Goal: Transaction & Acquisition: Purchase product/service

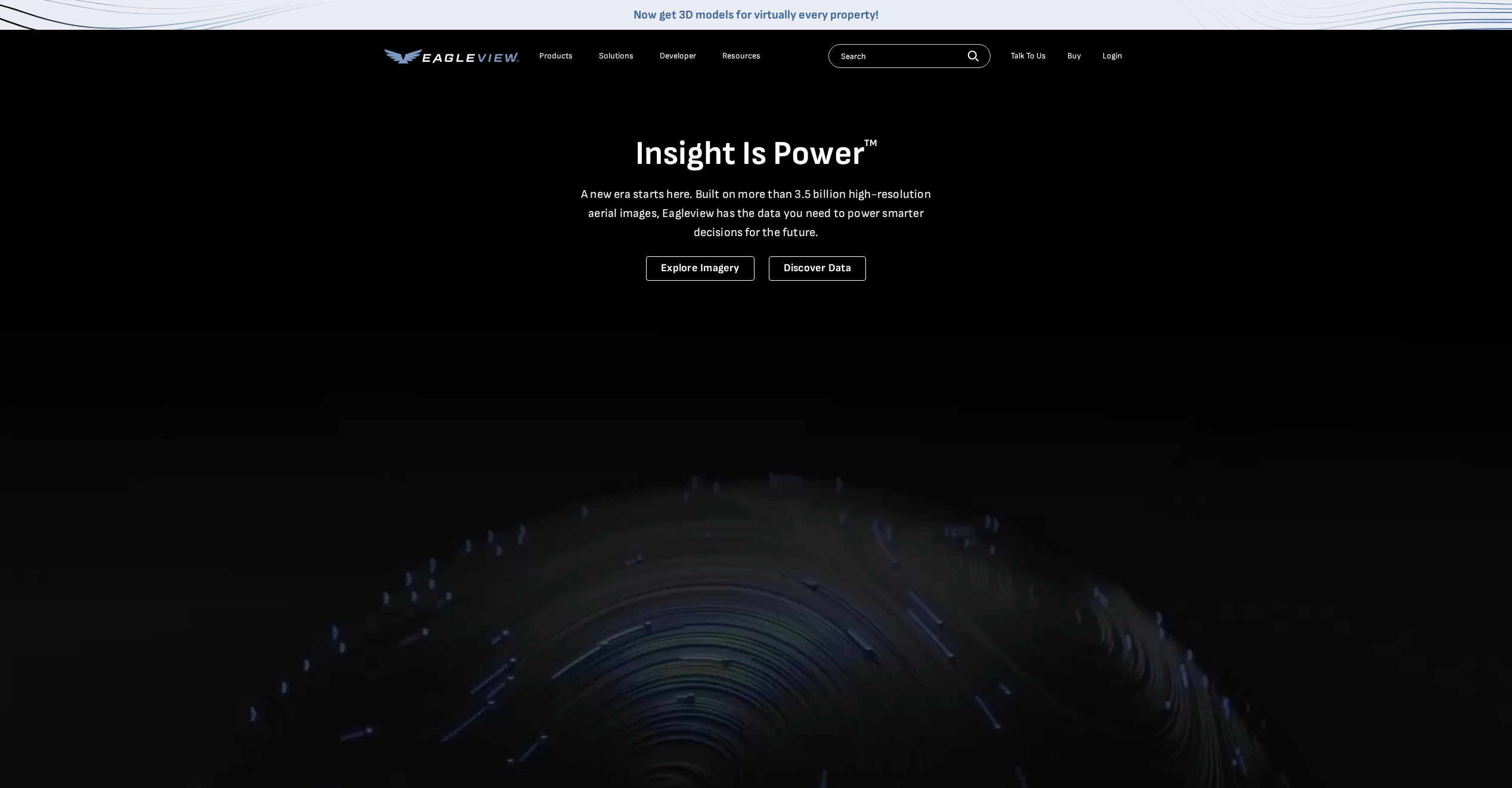
click at [1111, 58] on div "Login" at bounding box center [1112, 56] width 20 height 11
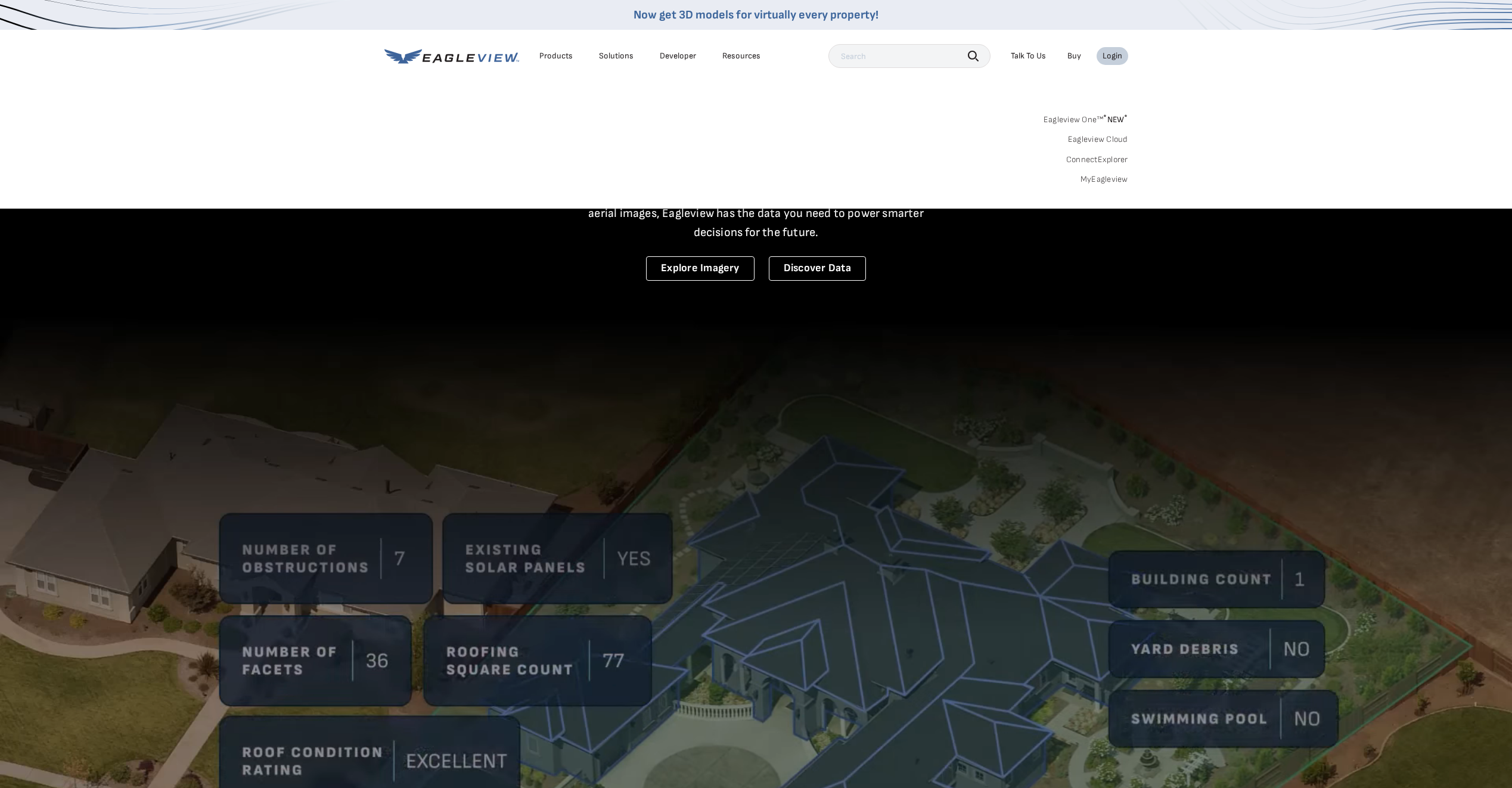
click at [1104, 182] on link "MyEagleview" at bounding box center [1104, 180] width 47 height 11
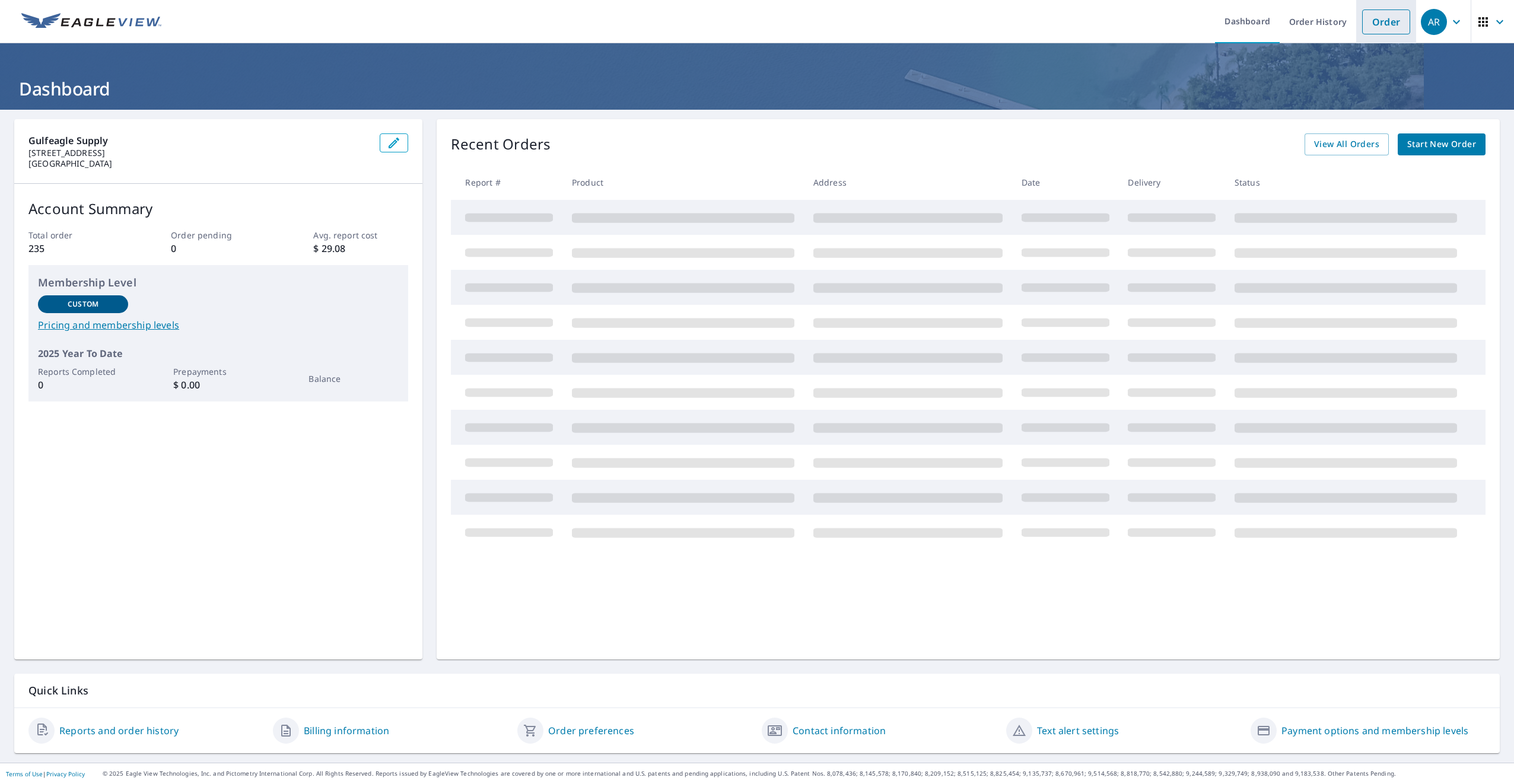
click at [1377, 16] on link "Order" at bounding box center [1386, 22] width 48 height 25
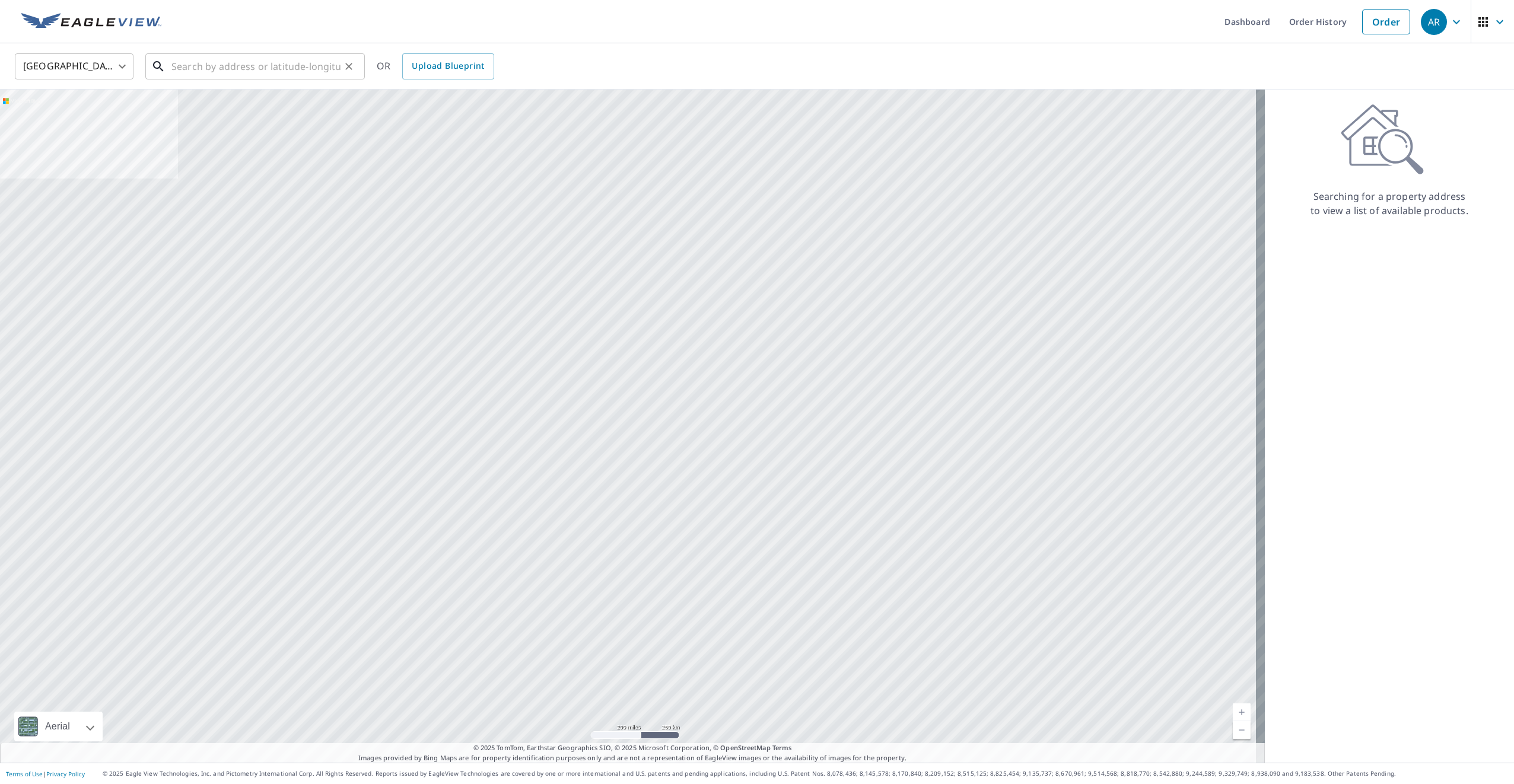
click at [248, 66] on input "text" at bounding box center [256, 66] width 169 height 33
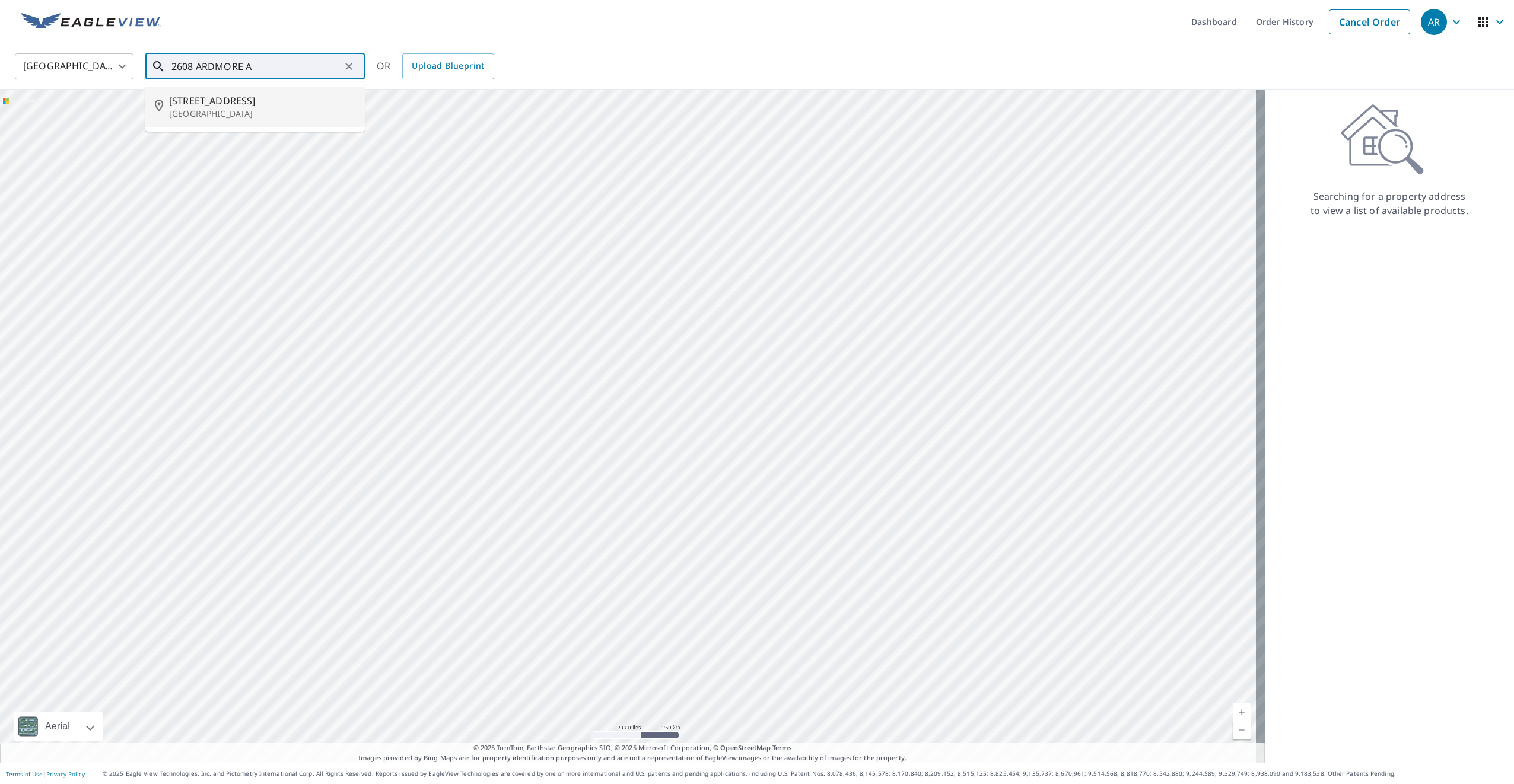
click at [253, 100] on span "2608 Ardmore Ave" at bounding box center [262, 101] width 186 height 14
type input "2608 Ardmore Ave Cincinnati, OH 45237"
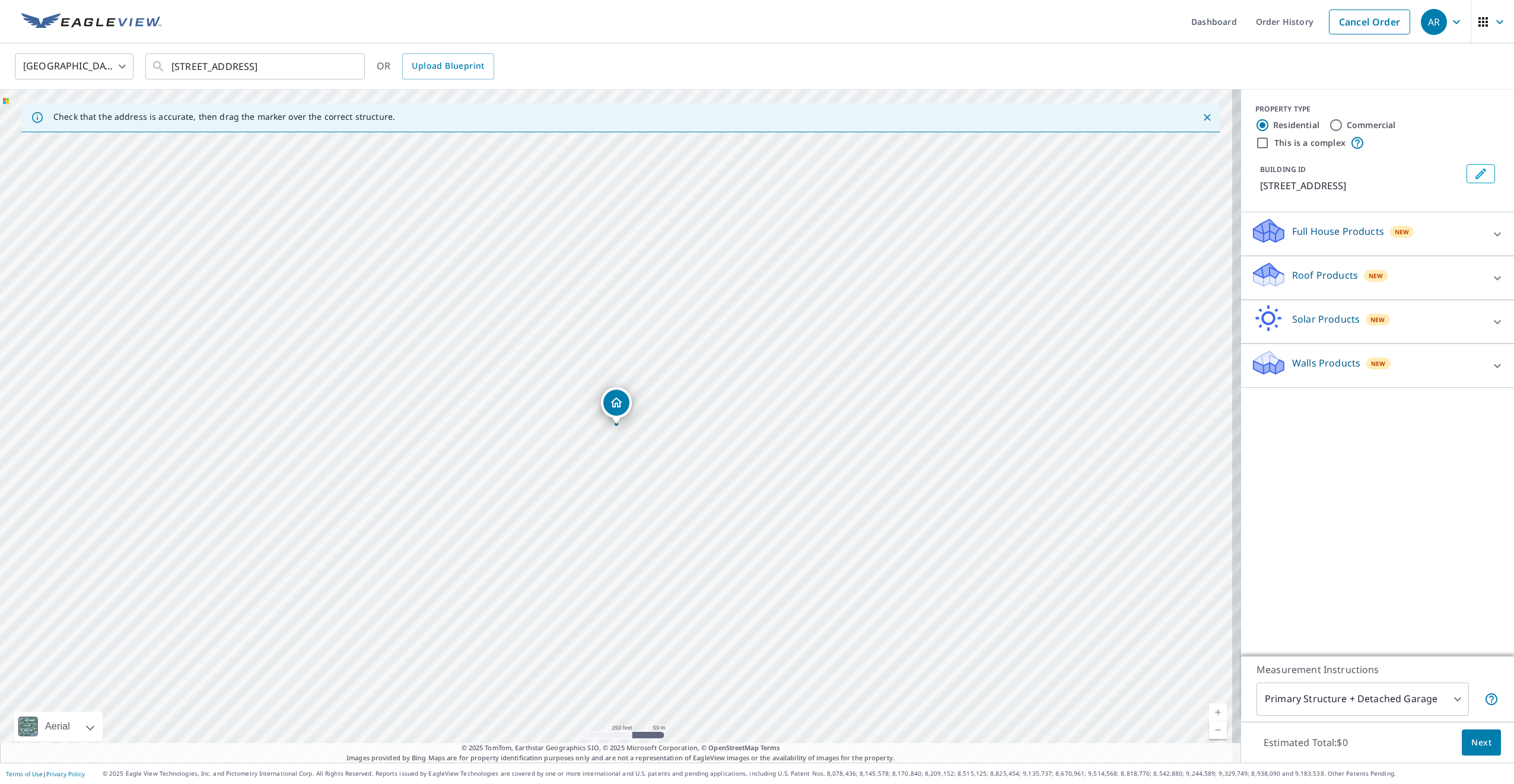
click at [1316, 274] on p "Roof Products" at bounding box center [1325, 275] width 66 height 14
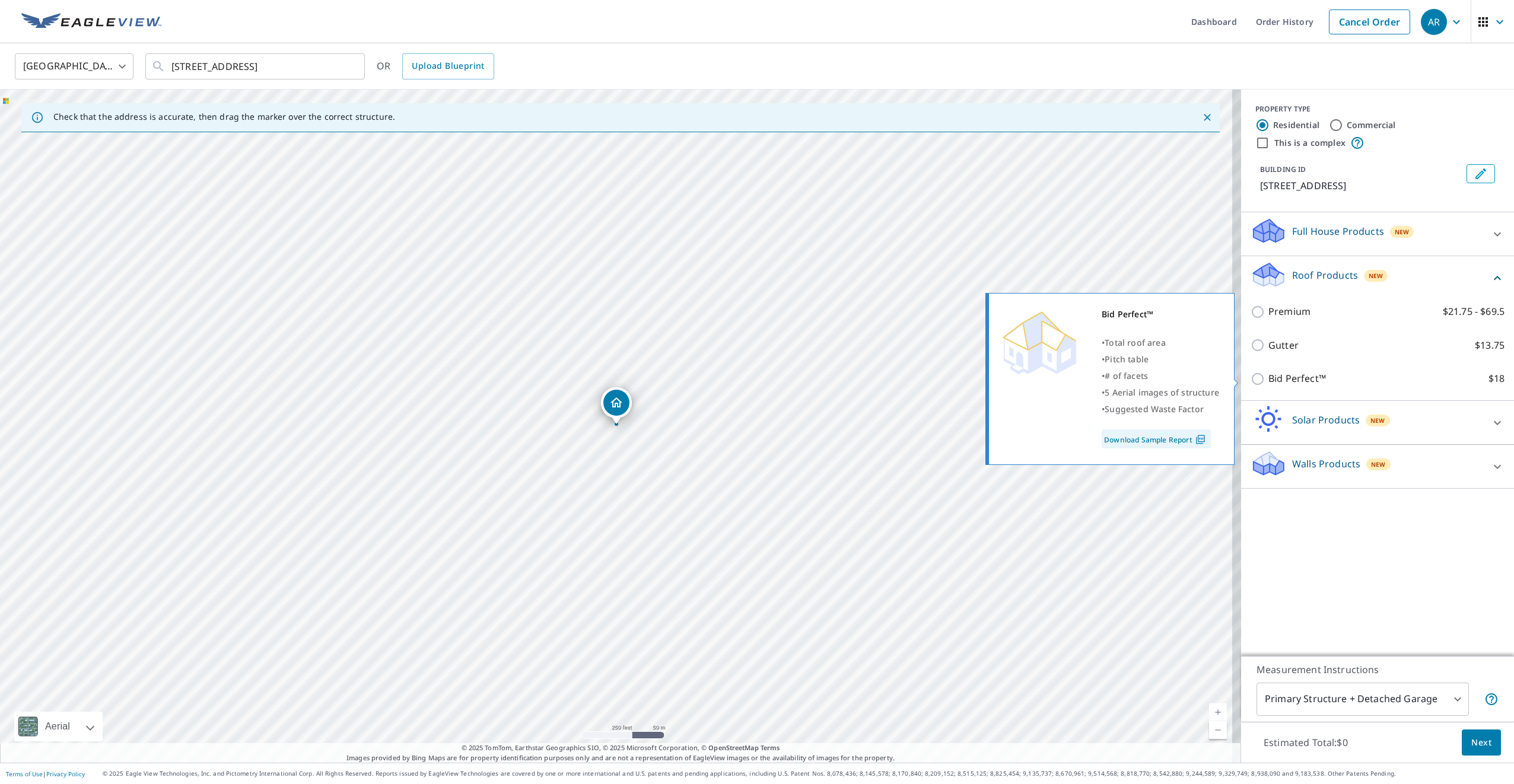
click at [1251, 379] on input "Bid Perfect™ $18" at bounding box center [1260, 379] width 18 height 14
checkbox input "true"
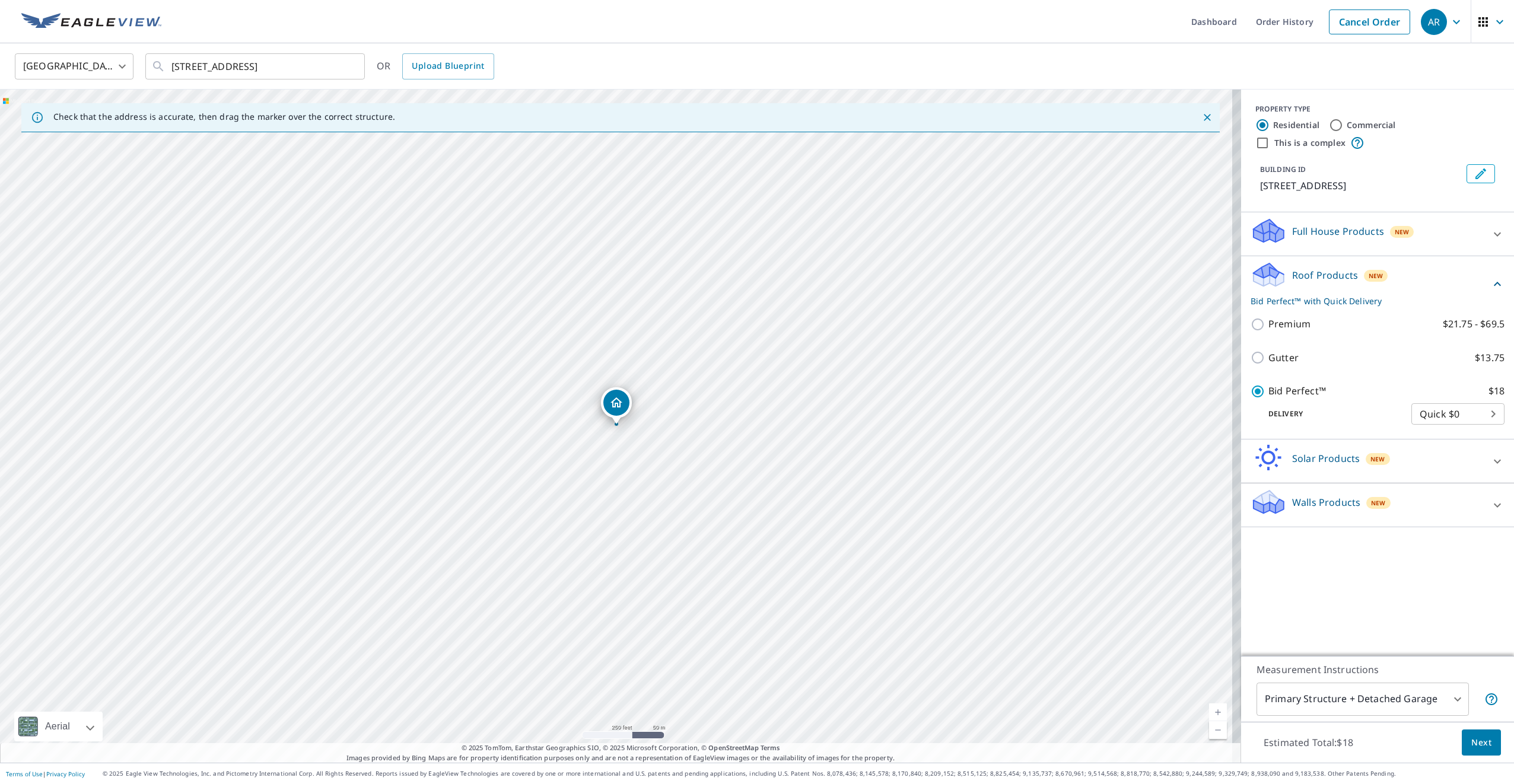
click at [1471, 743] on span "Next" at bounding box center [1482, 743] width 20 height 15
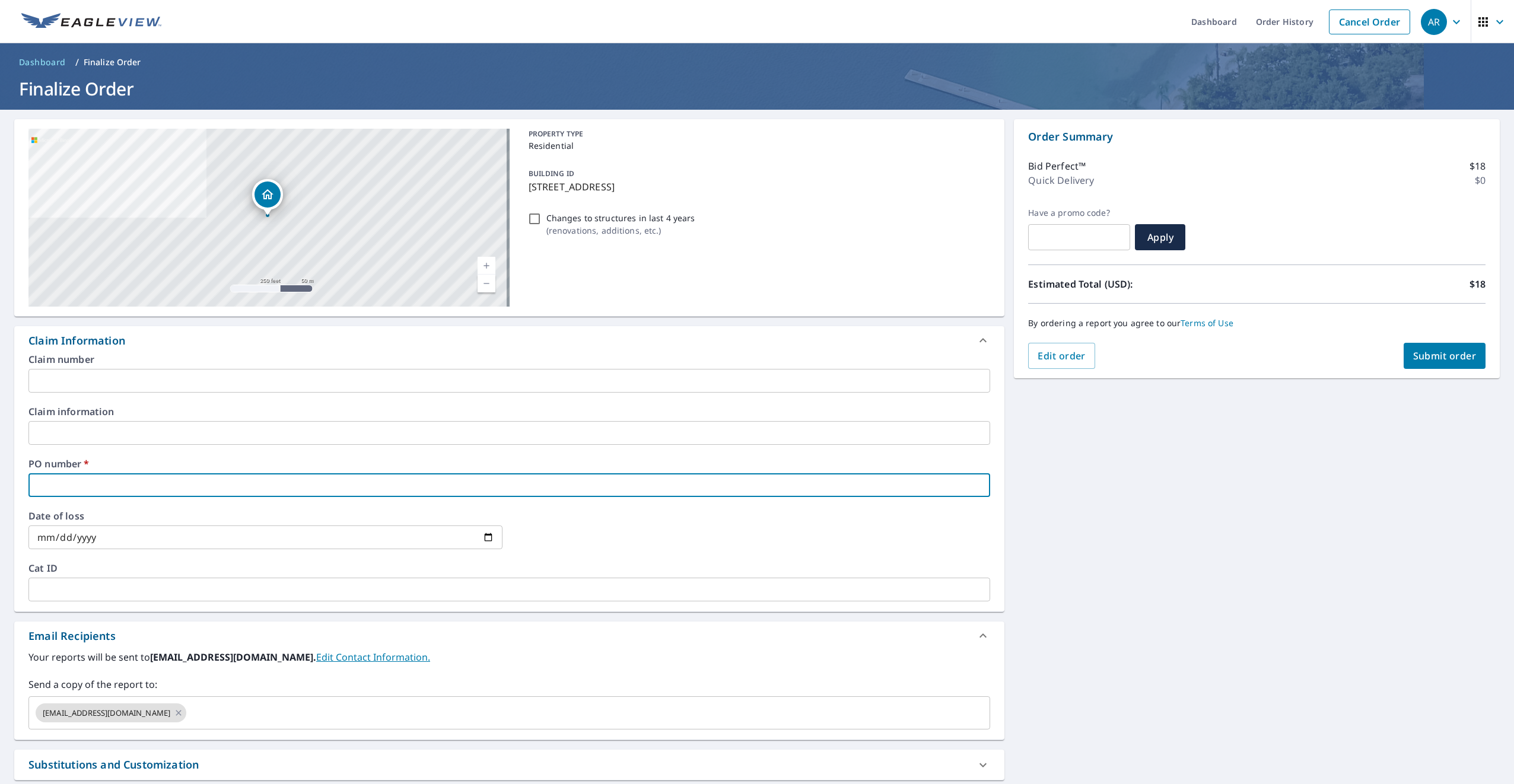
click at [66, 488] on input "text" at bounding box center [509, 484] width 962 height 24
type input "P"
checkbox input "true"
type input "P0"
checkbox input "true"
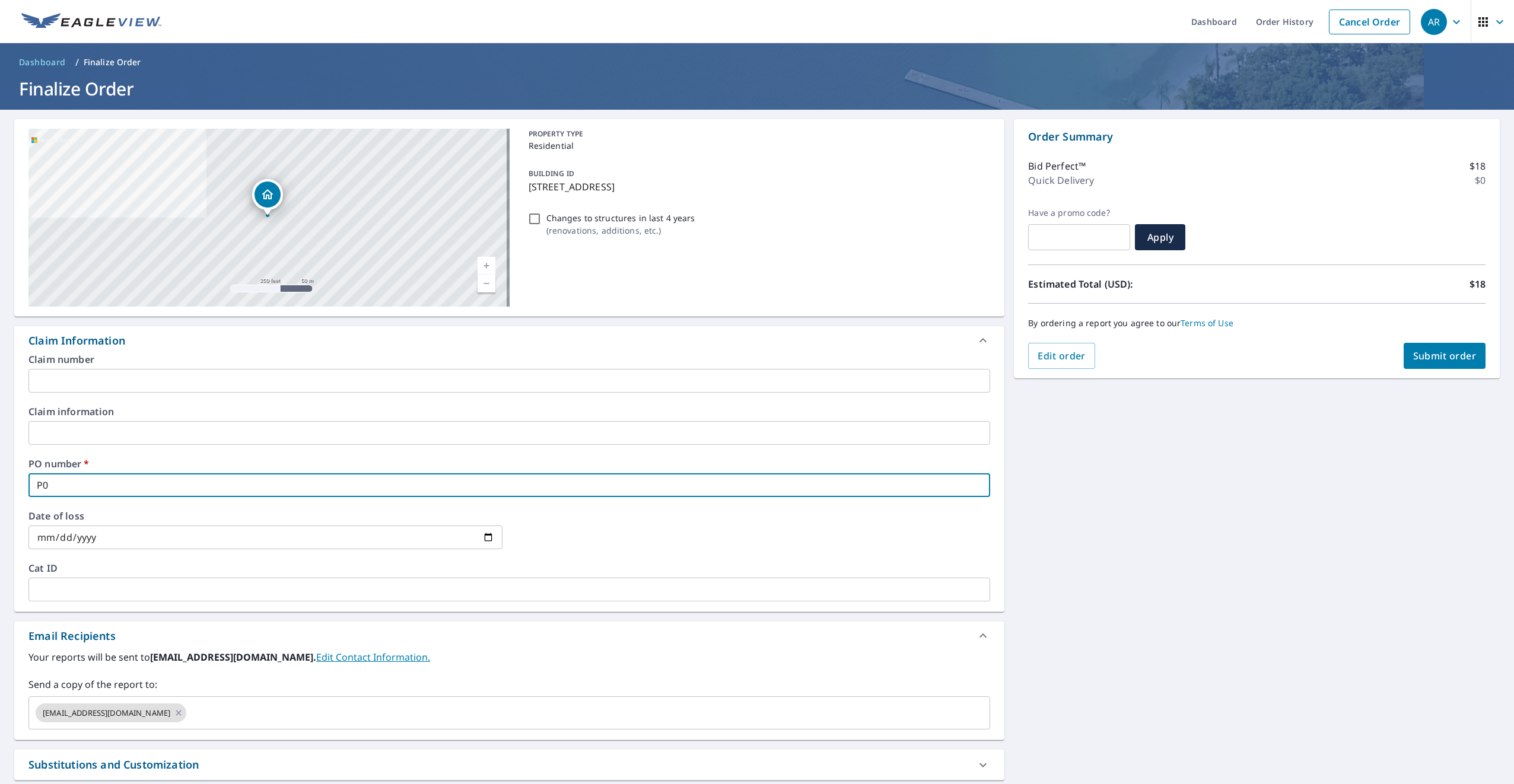
type input "P00"
checkbox input "true"
type input "P000"
checkbox input "true"
type input "P0002"
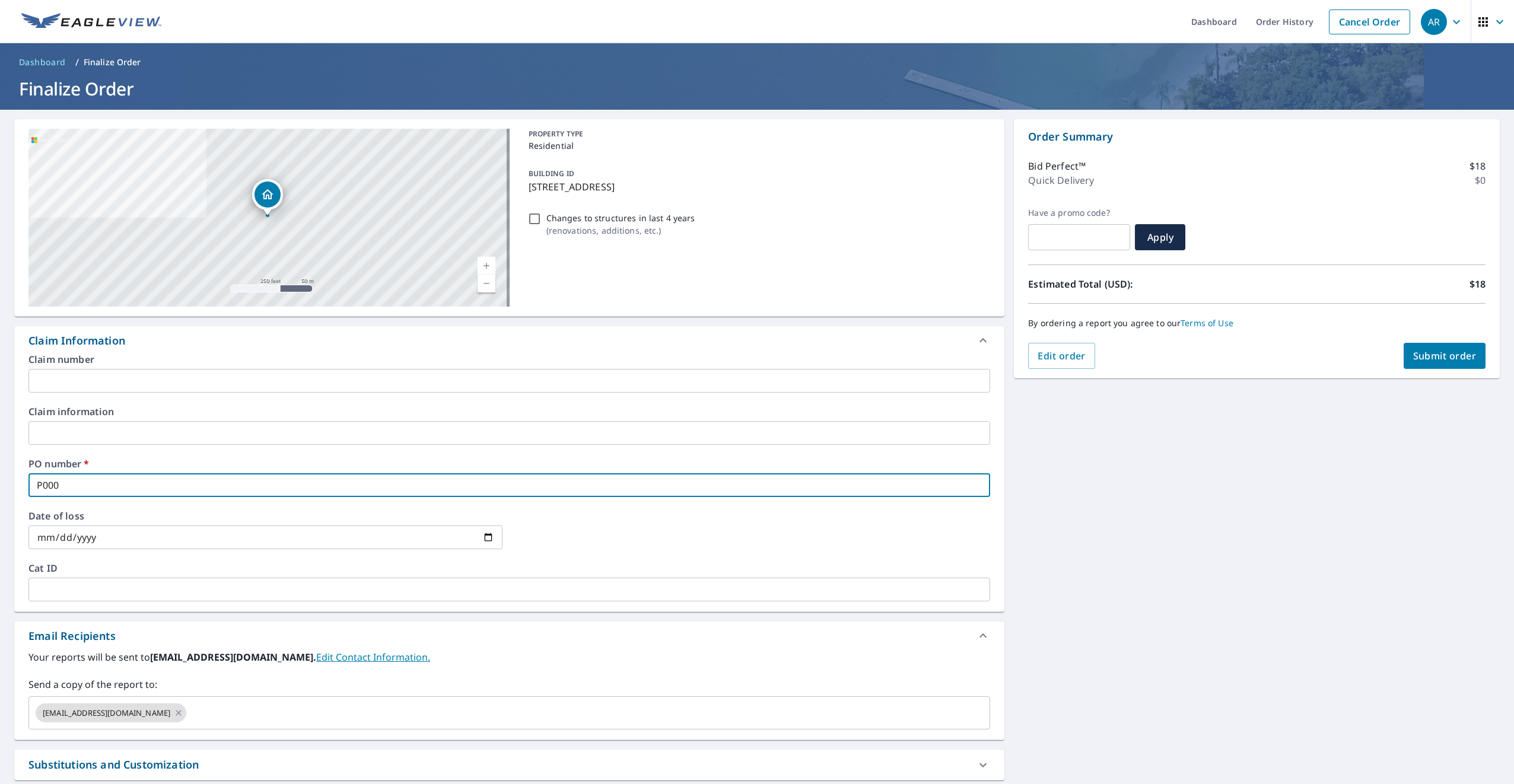
checkbox input "true"
type input "P00028"
checkbox input "true"
type input "P000285"
checkbox input "true"
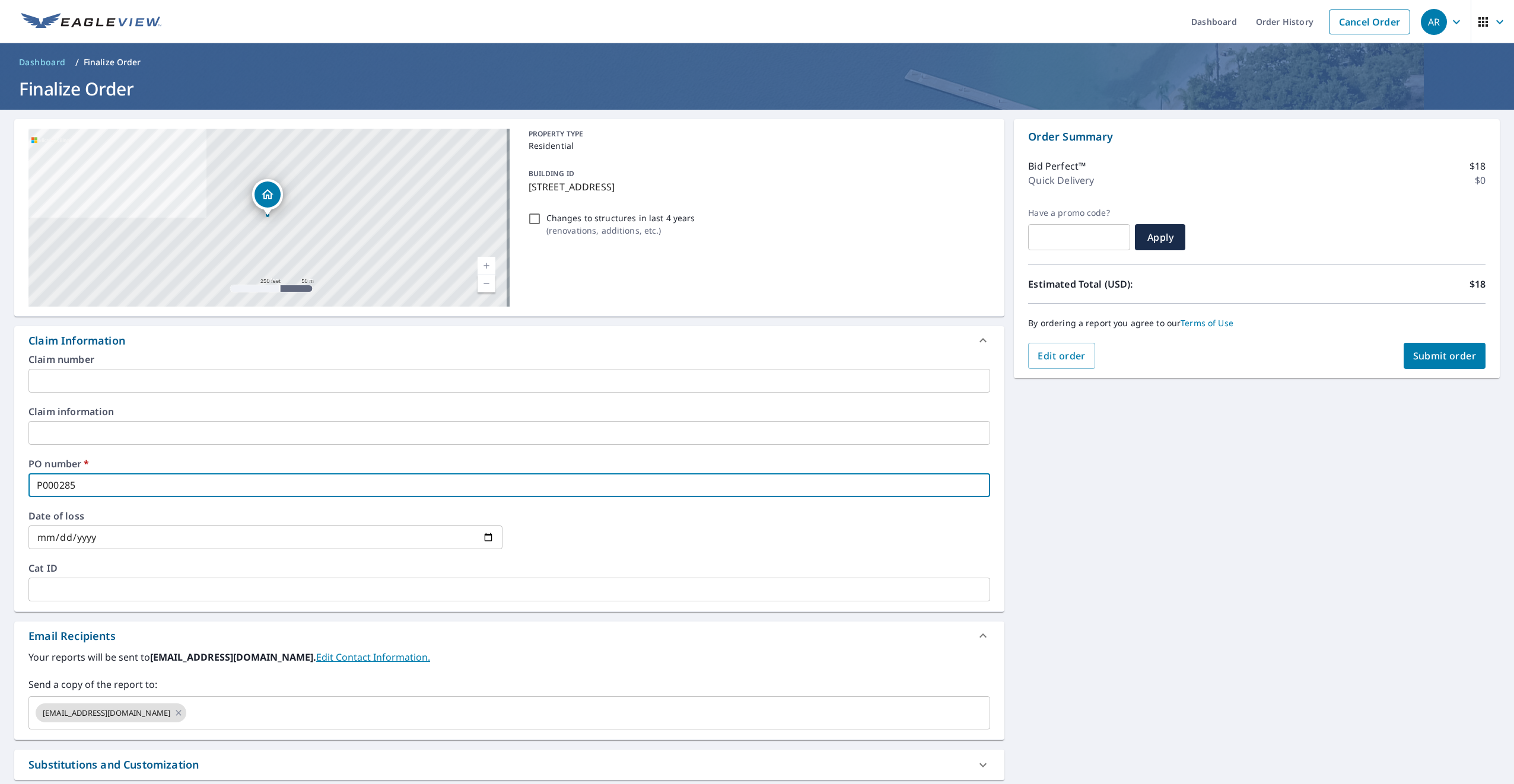
type input "P0002859"
checkbox input "true"
type input "P00028592"
checkbox input "true"
type input "P000285923"
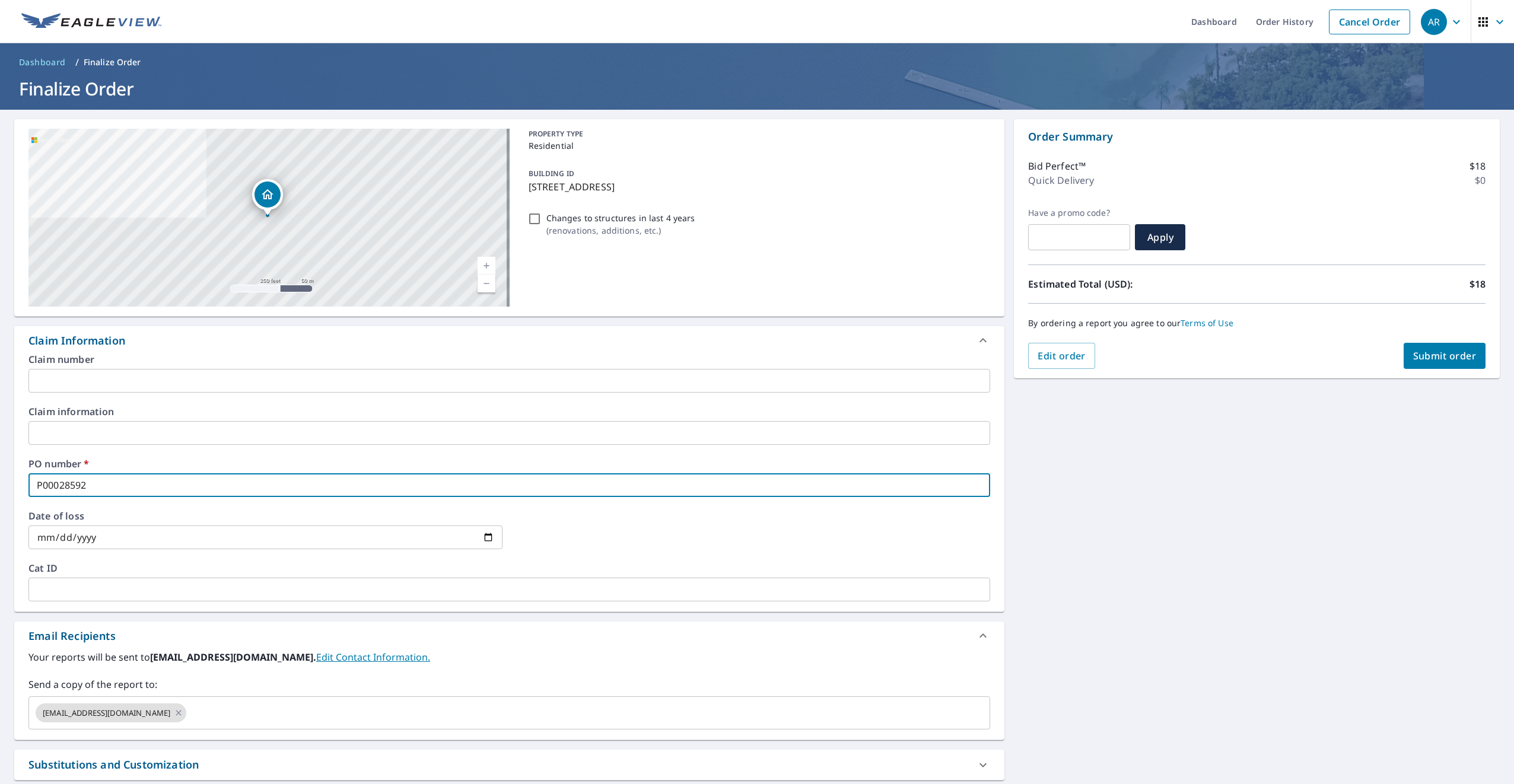
checkbox input "true"
type input "P000285923"
click at [103, 379] on input "text" at bounding box center [509, 381] width 962 height 24
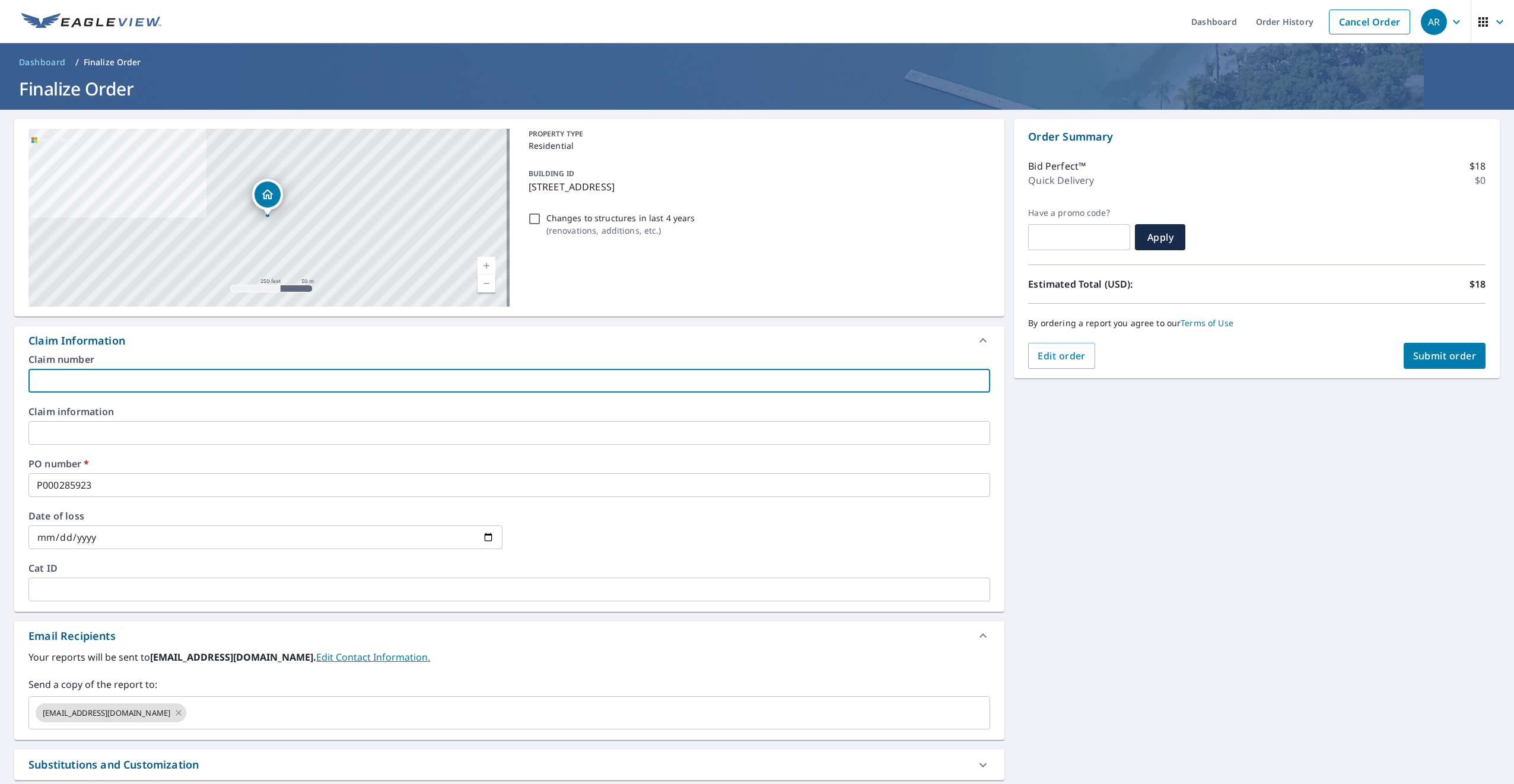
type input "W"
checkbox input "true"
type input "WE"
checkbox input "true"
type input "WER"
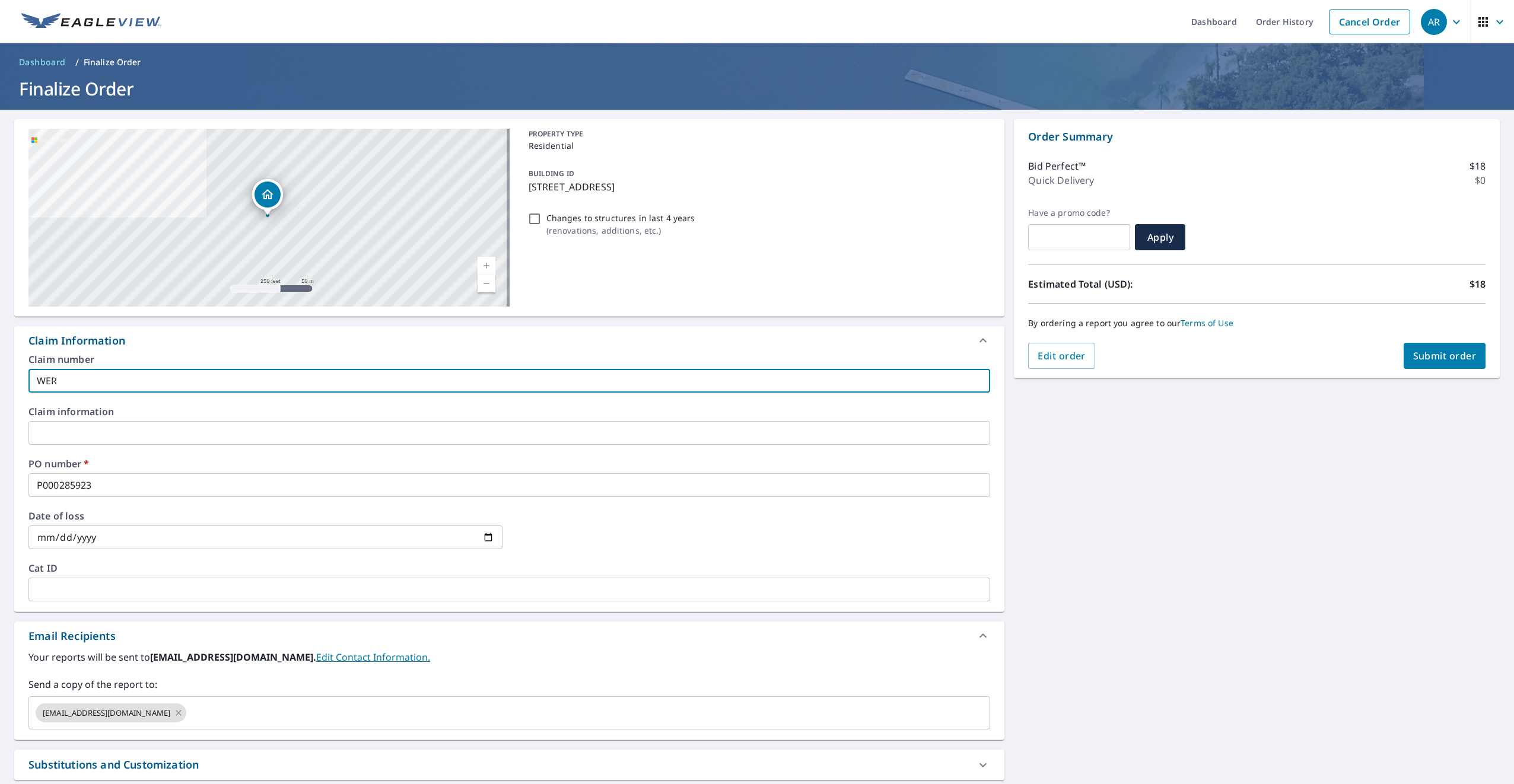
checkbox input "true"
type input "WERL"
checkbox input "true"
type input "WERLI"
checkbox input "true"
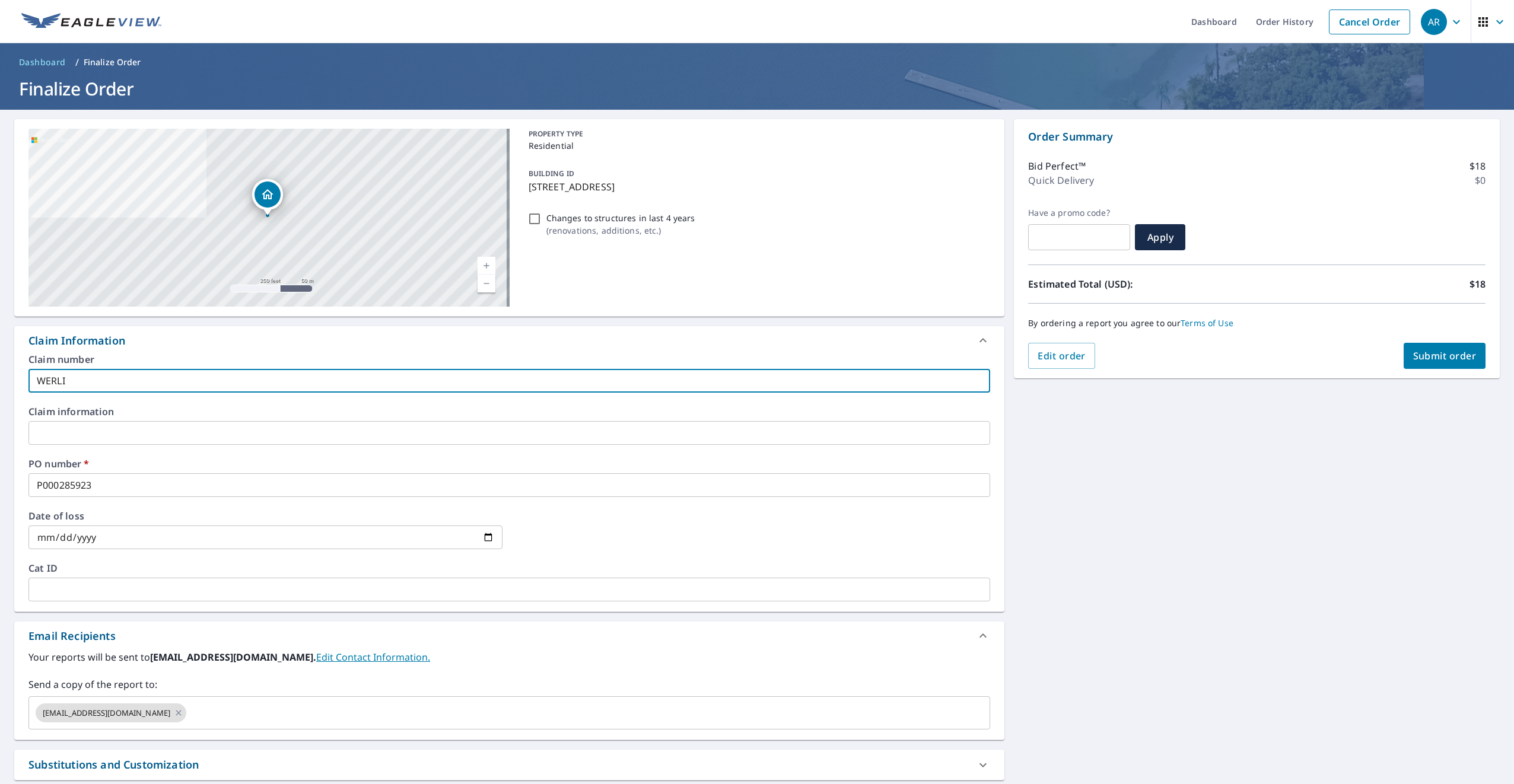
type input "WERLIN"
checkbox input "true"
type input "WERLING"
checkbox input "true"
type input "WERLING"
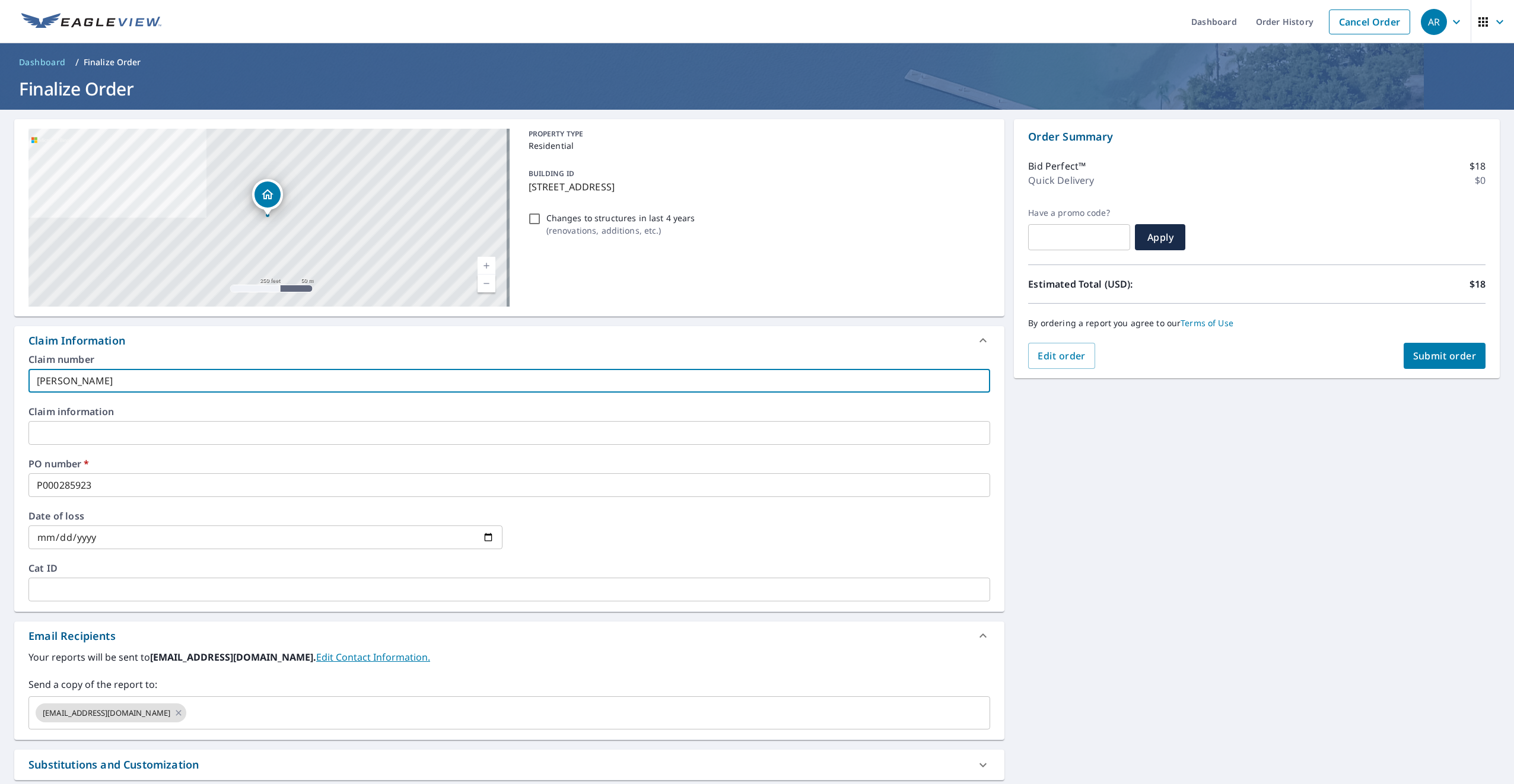
checkbox input "true"
type input "WERLING I"
checkbox input "true"
type input "WERLING IN"
checkbox input "true"
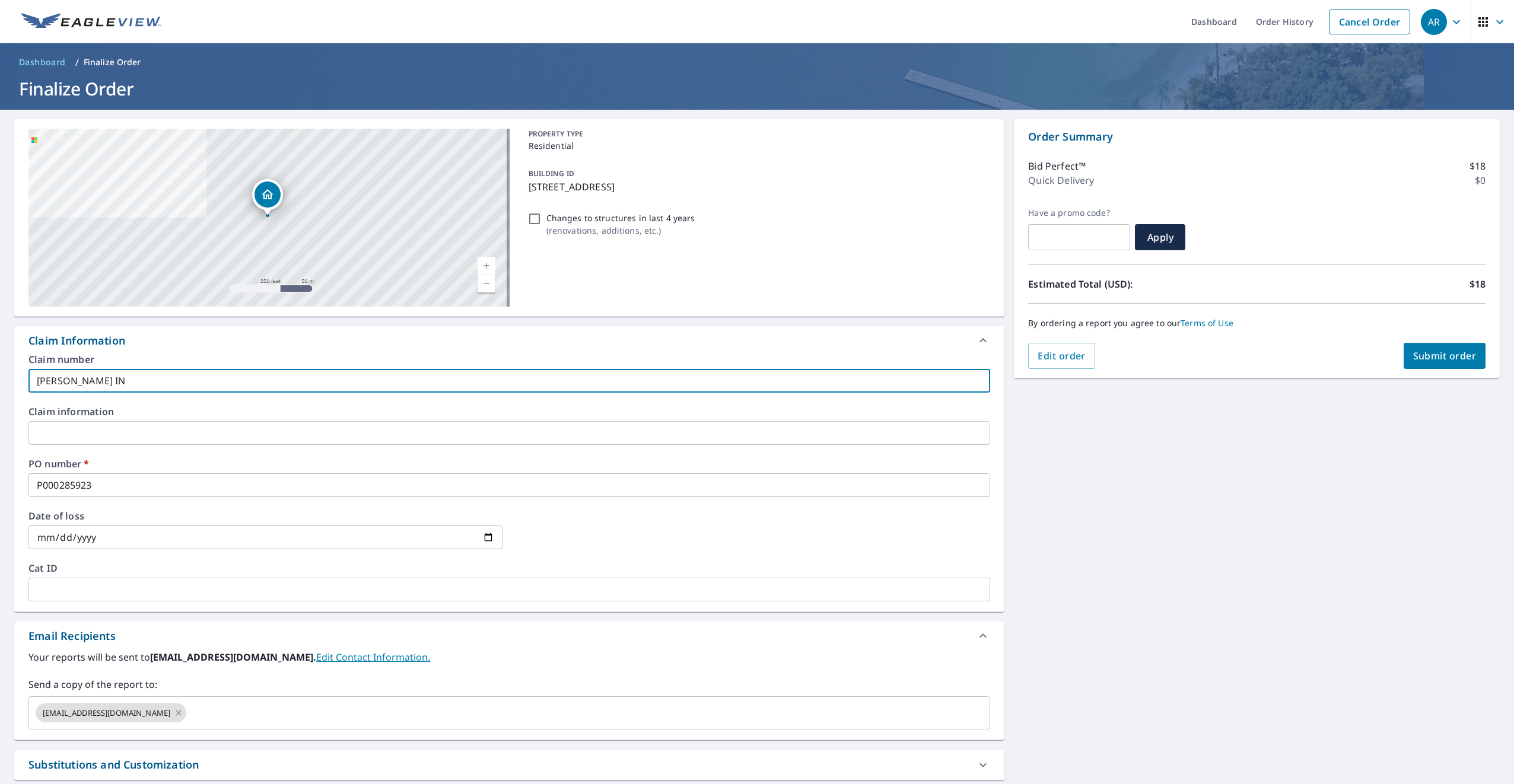
type input "WERLING INC"
checkbox input "true"
type input "WERLING INC."
checkbox input "true"
type input "WERLING INC."
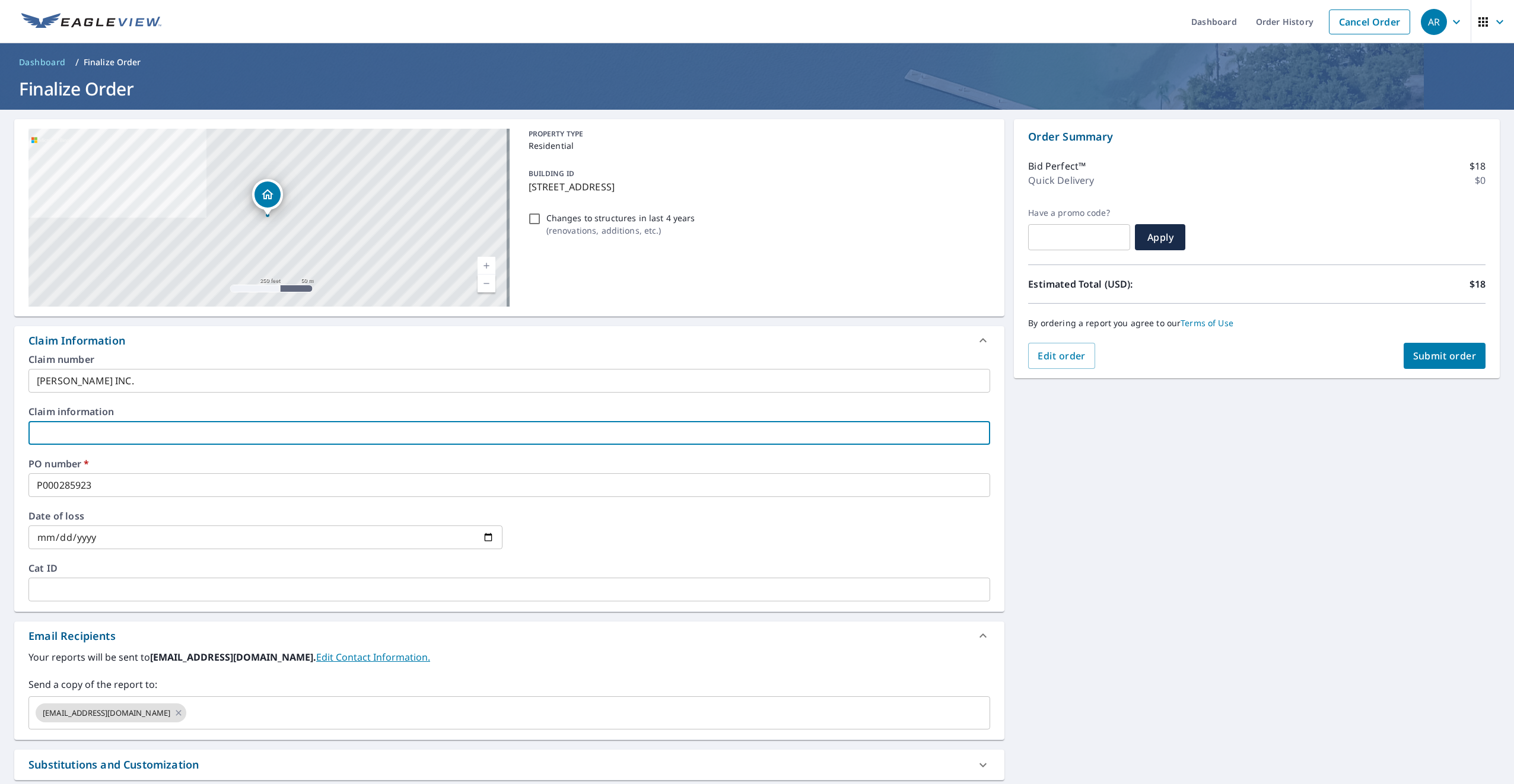
type input "2"
checkbox input "true"
type input "26"
checkbox input "true"
type input "260"
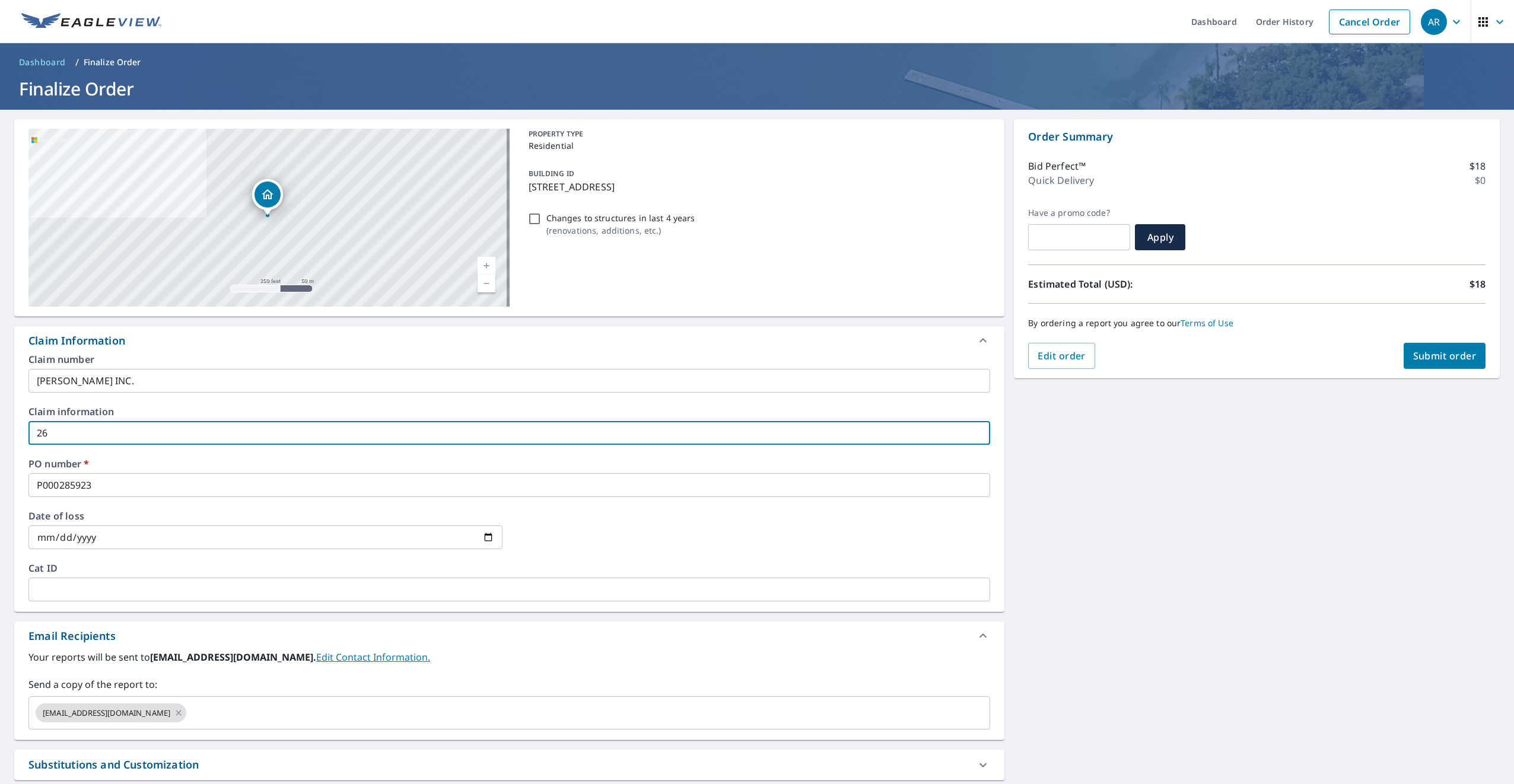
checkbox input "true"
type input "2608"
checkbox input "true"
type input "2608"
checkbox input "true"
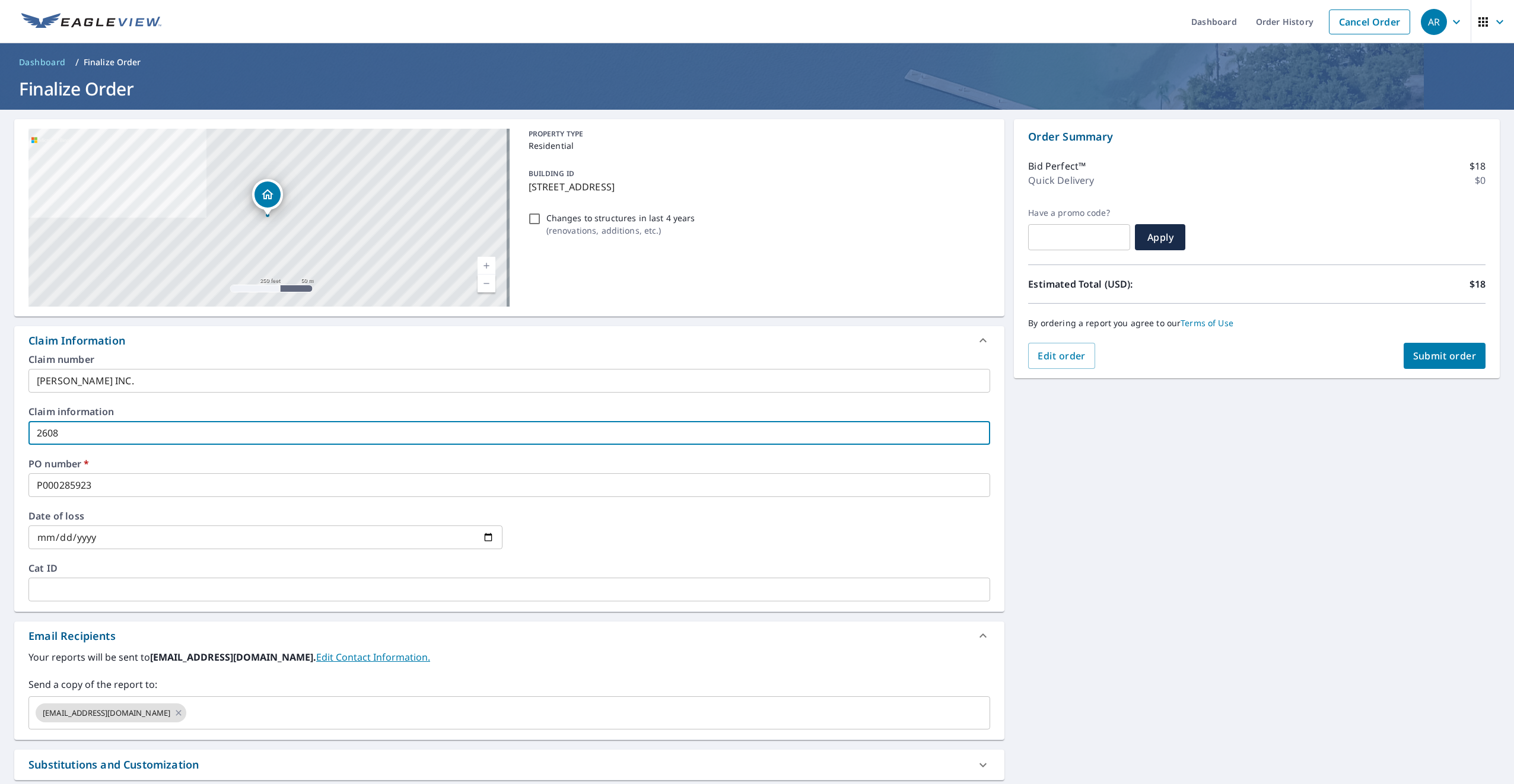
type input "2608 A"
checkbox input "true"
type input "2608 AR"
checkbox input "true"
type input "2608 ARD"
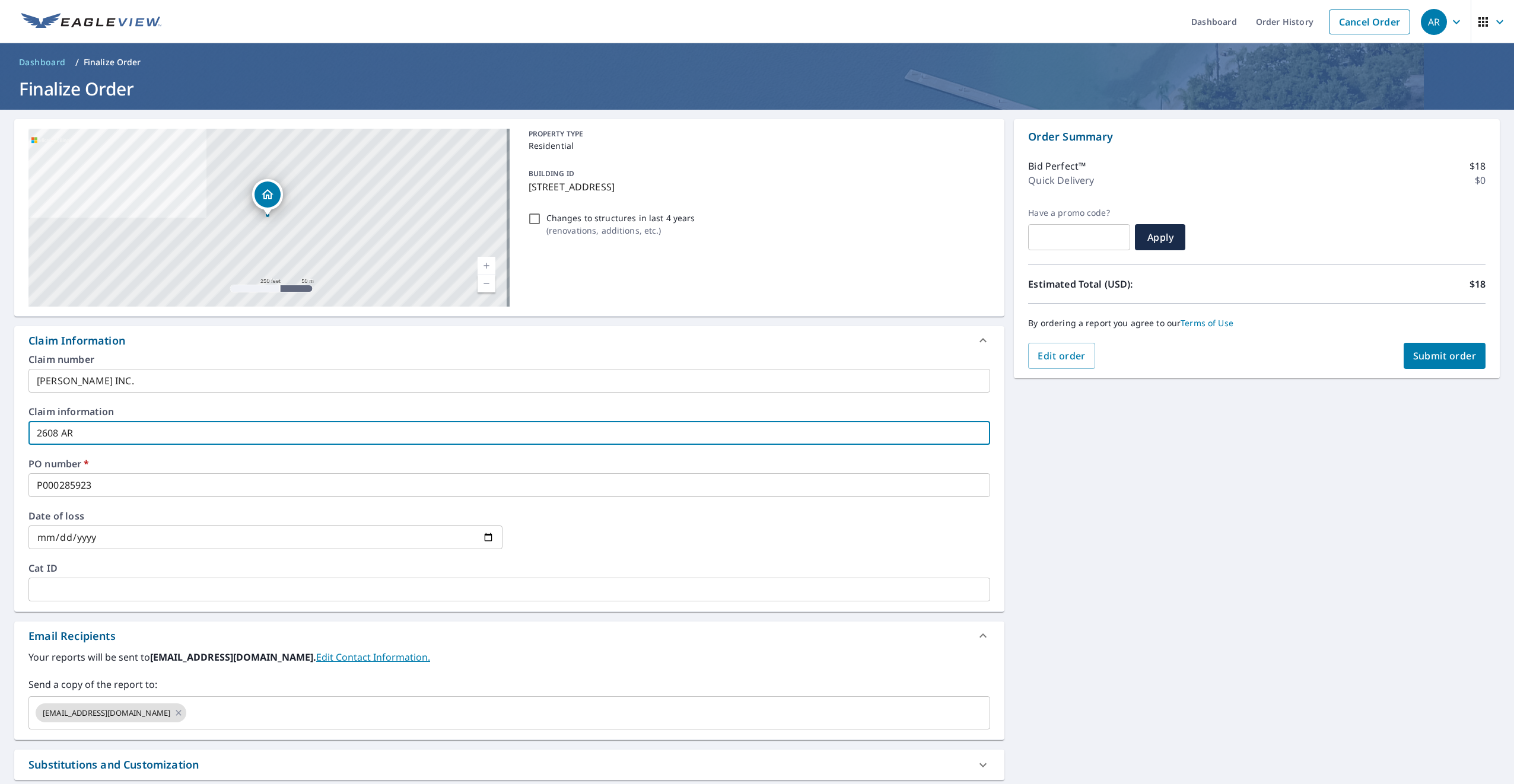
checkbox input "true"
type input "2608 ARDM"
checkbox input "true"
type input "2608 ARDMO"
checkbox input "true"
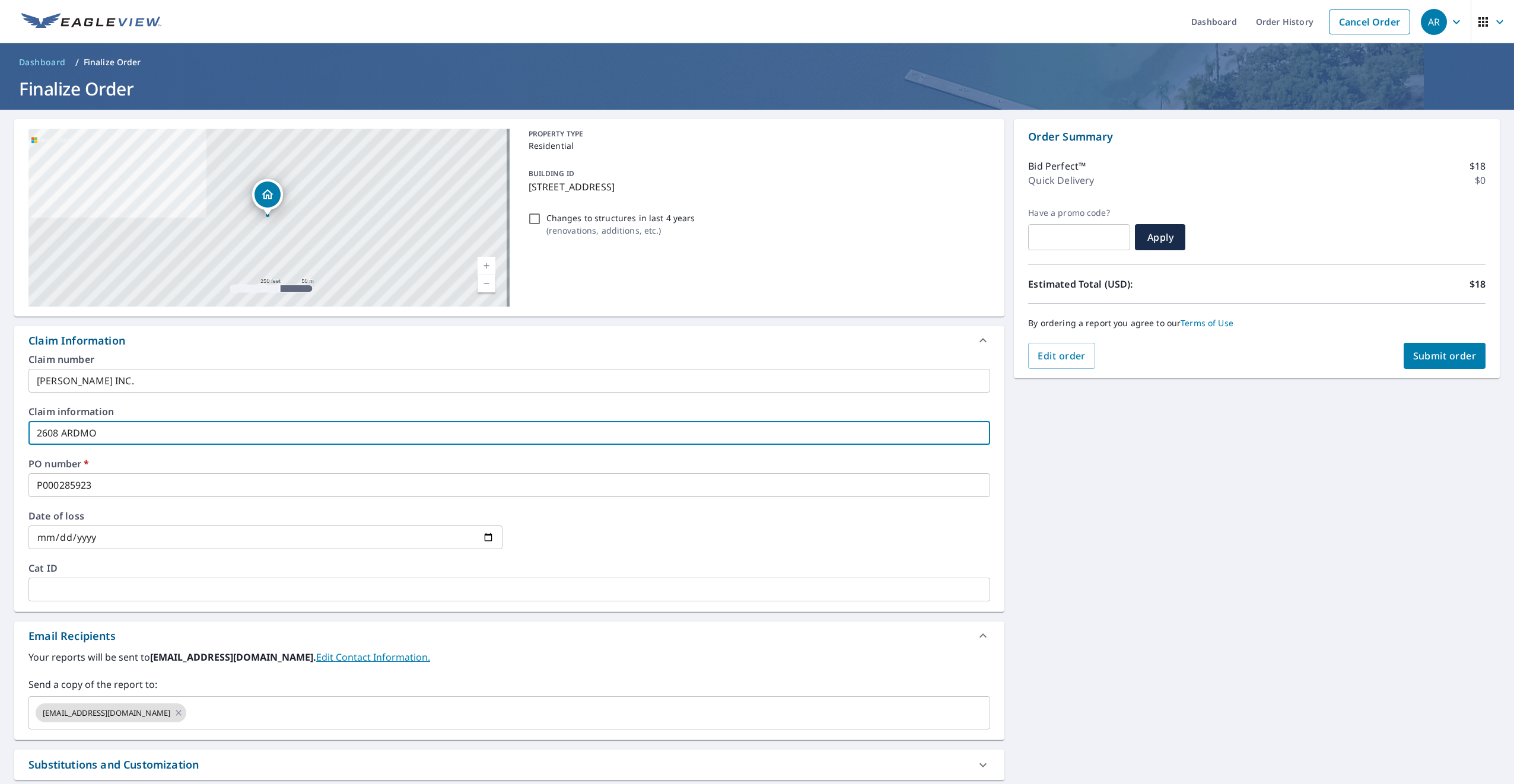
type input "2608 ARDMOI"
checkbox input "true"
type input "2608 ARDMOIR"
checkbox input "true"
type input "2608 ARDMOIRE"
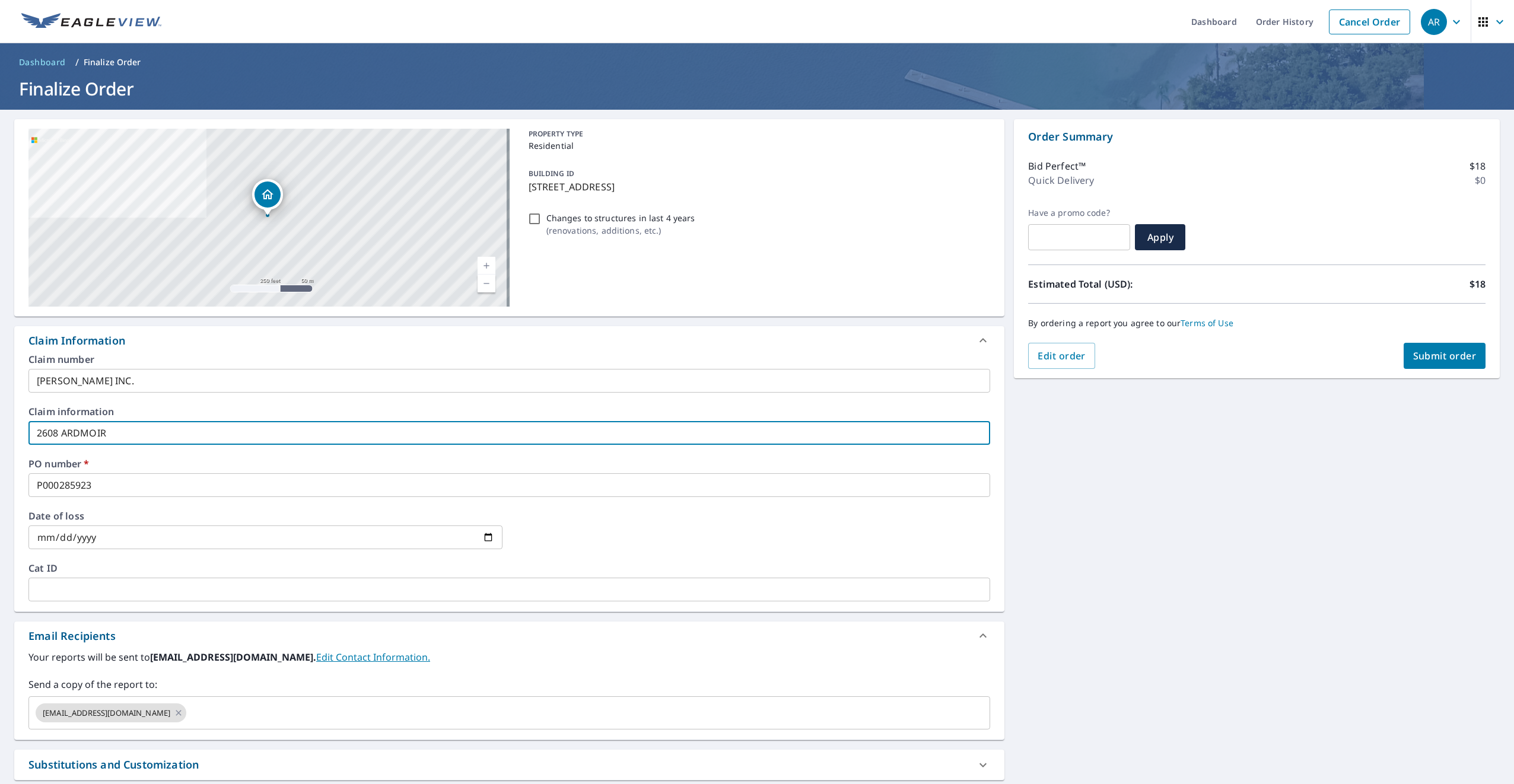
checkbox input "true"
type input "2608 ARDMOIR"
checkbox input "true"
type input "2608 ARDMOI"
checkbox input "true"
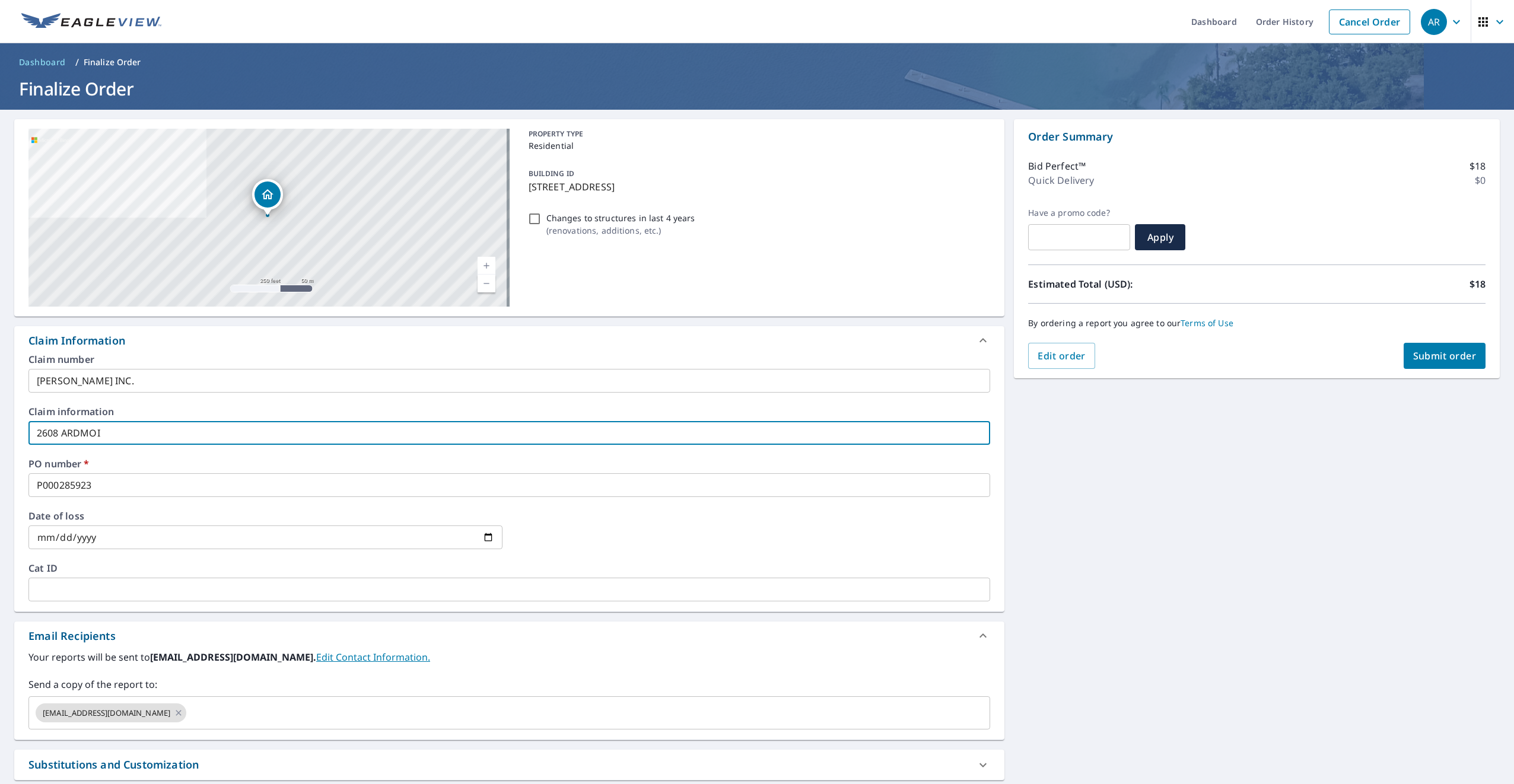
type input "2608 ARDMO"
checkbox input "true"
type input "2608 ARDMOR"
checkbox input "true"
type input "2608 ARDMORE"
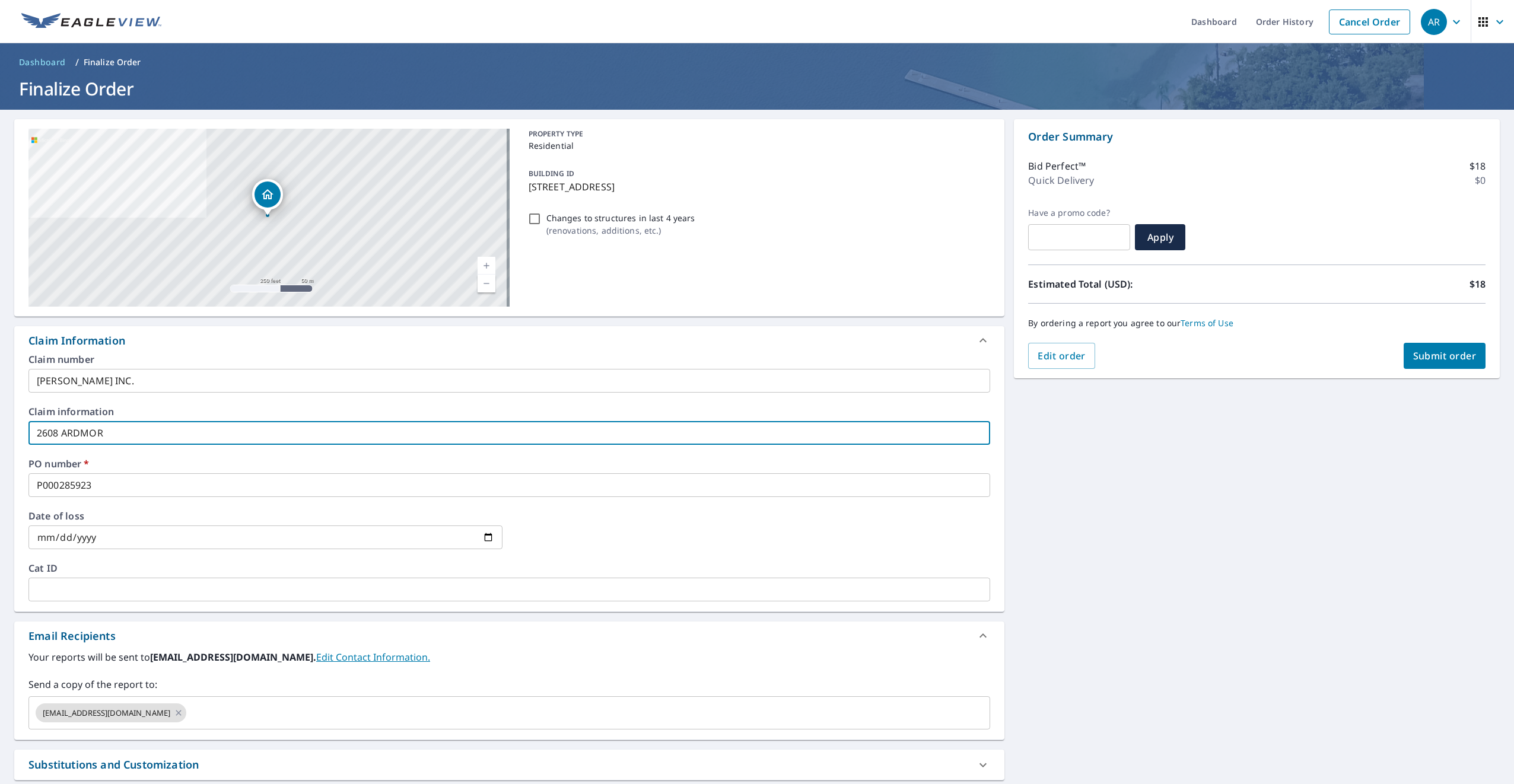
checkbox input "true"
type input "2608 ARDMORE"
checkbox input "true"
type input "2608 ARDMORE A"
checkbox input "true"
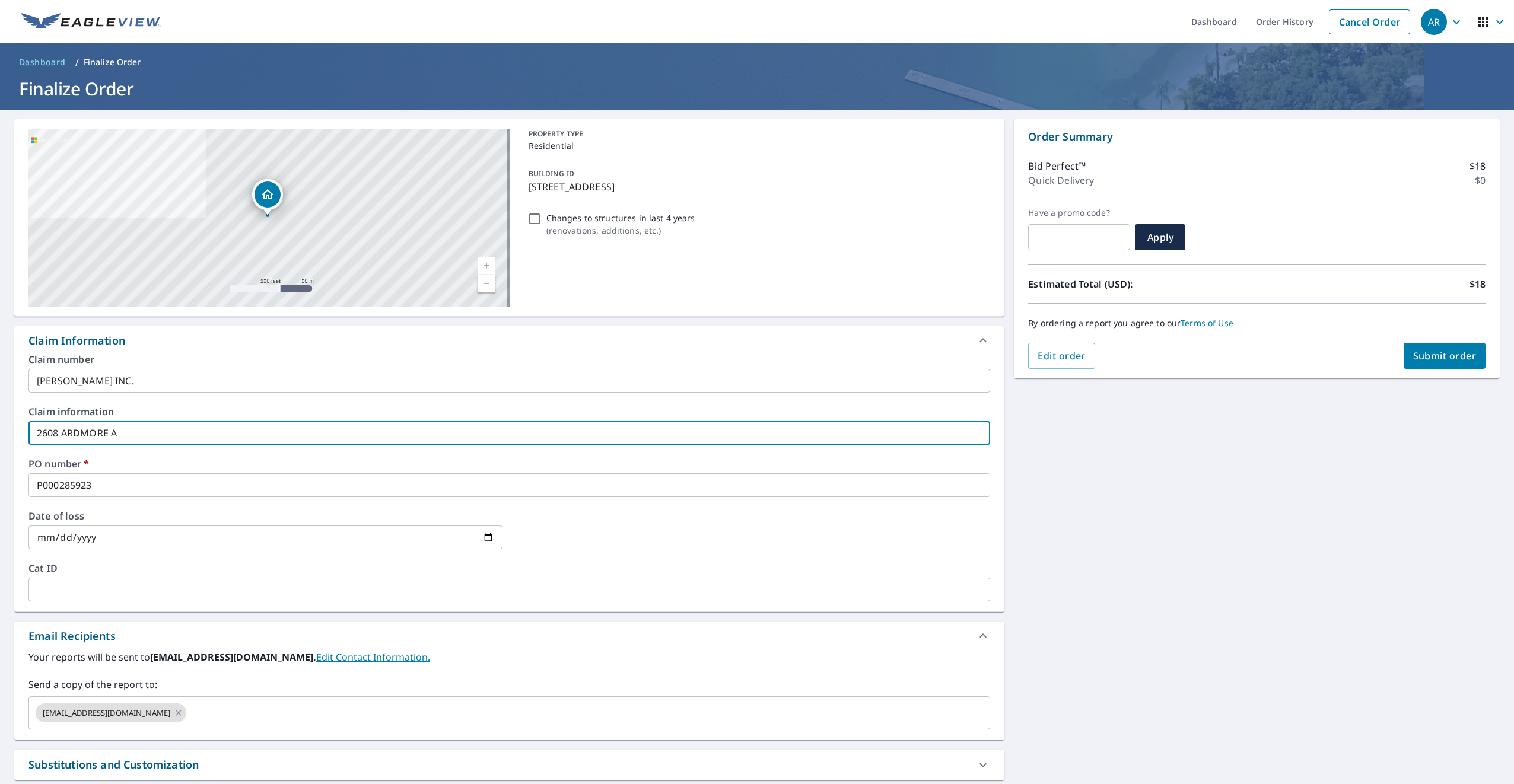
type input "2608 ARDMORE AV"
checkbox input "true"
type input "2608 ARDMORE AVE"
checkbox input "true"
type input "2608 ARDMORE AVE."
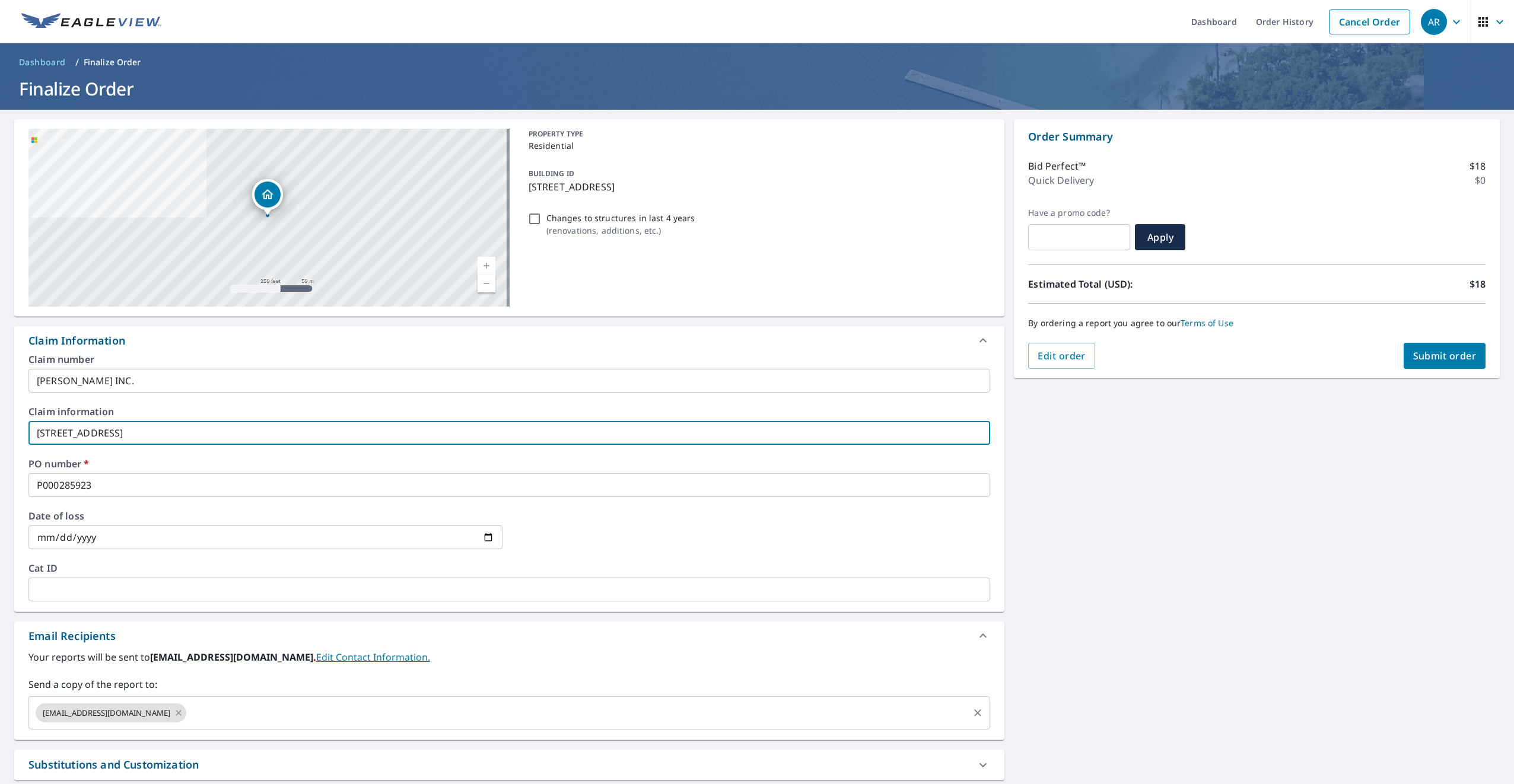
click at [174, 712] on icon at bounding box center [179, 712] width 9 height 13
checkbox input "true"
type input "2608 ARDMORE AVE."
click at [163, 709] on input "text" at bounding box center [500, 712] width 933 height 22
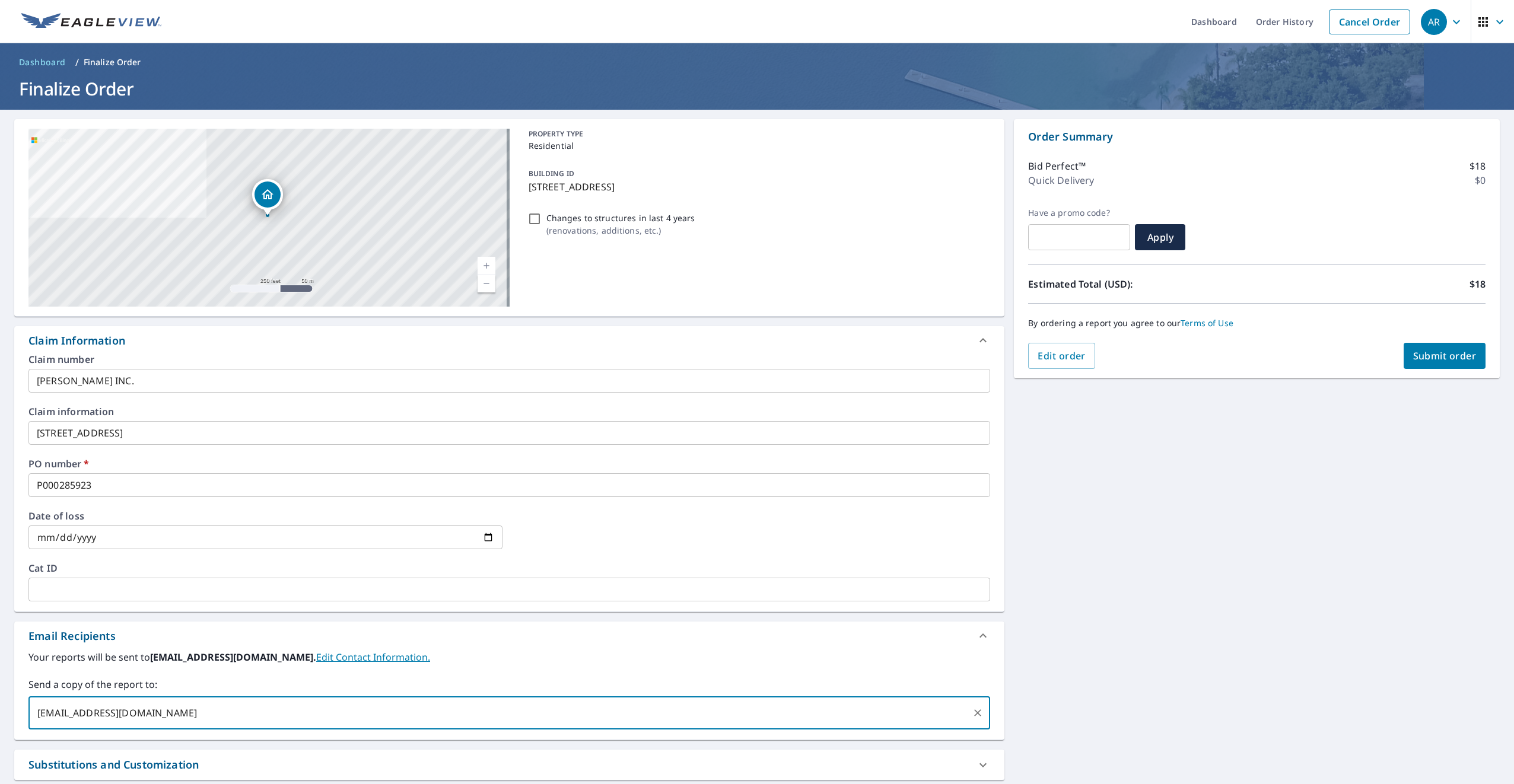
type input "ARONNEBAUM@GULFEAGLESUPPLY.COM"
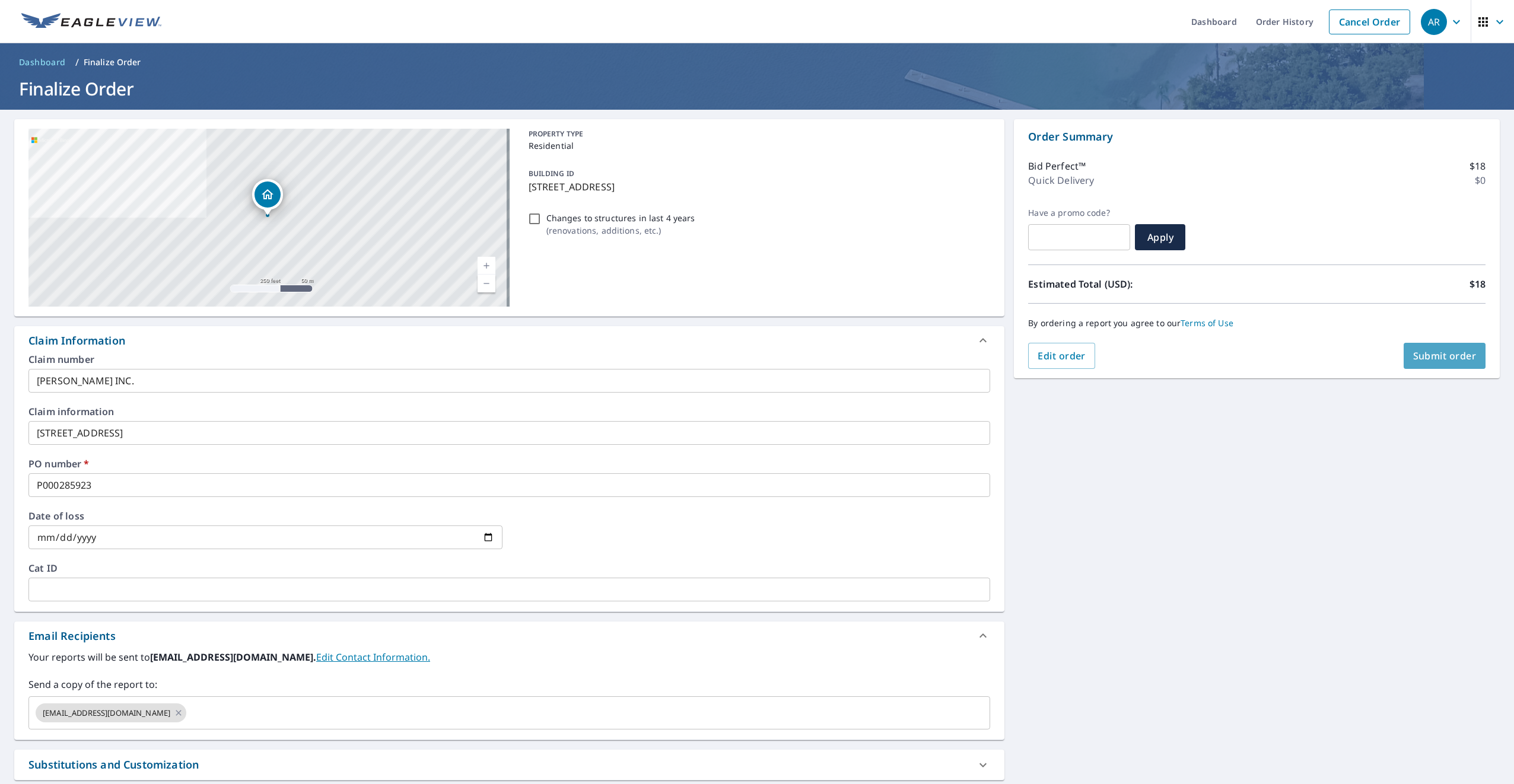
click at [1417, 353] on span "Submit order" at bounding box center [1444, 356] width 63 height 13
checkbox input "true"
